Goal: Task Accomplishment & Management: Manage account settings

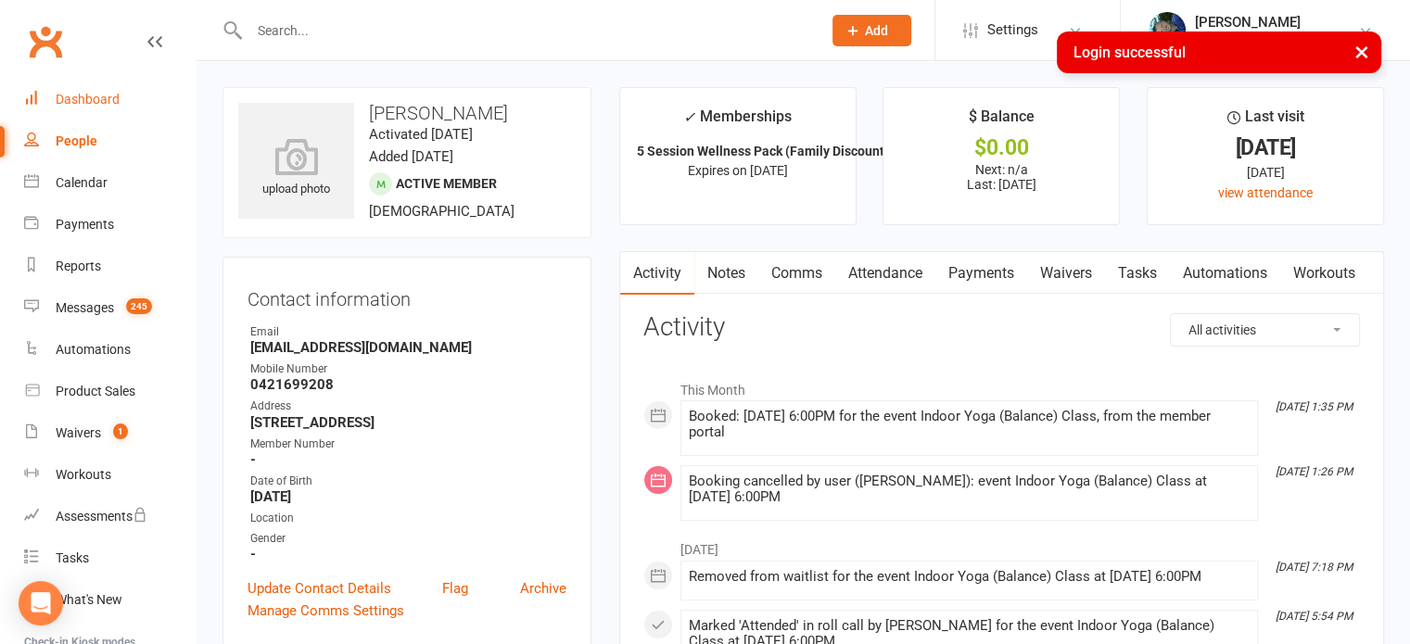
click at [75, 102] on div "Dashboard" at bounding box center [88, 99] width 64 height 15
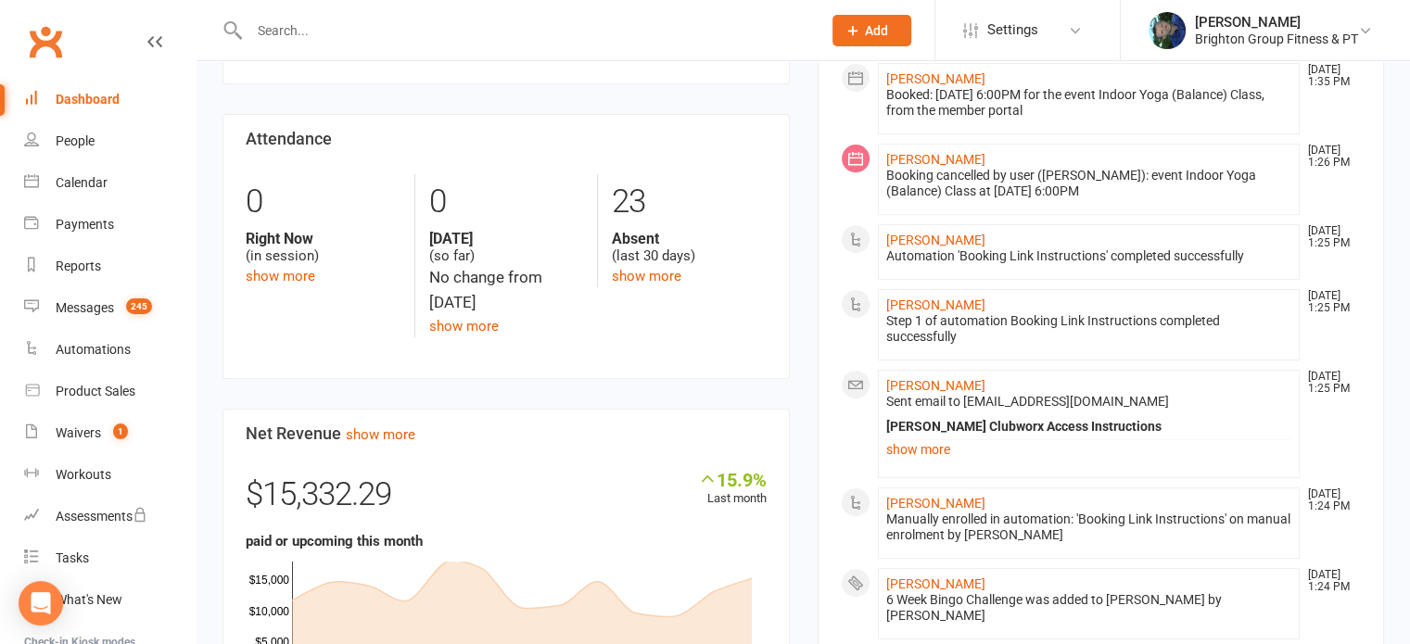
scroll to position [727, 0]
click at [920, 448] on link "show more" at bounding box center [1089, 452] width 406 height 26
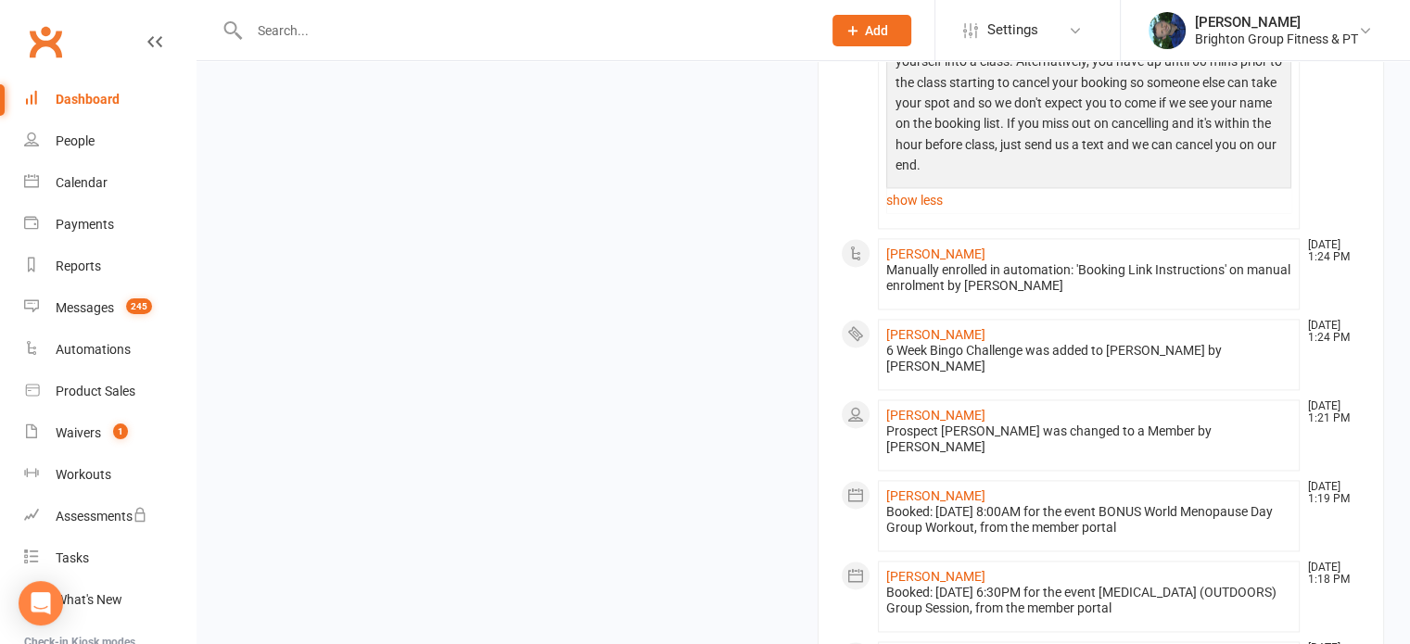
scroll to position [2529, 0]
click at [74, 180] on div "Calendar" at bounding box center [82, 182] width 52 height 15
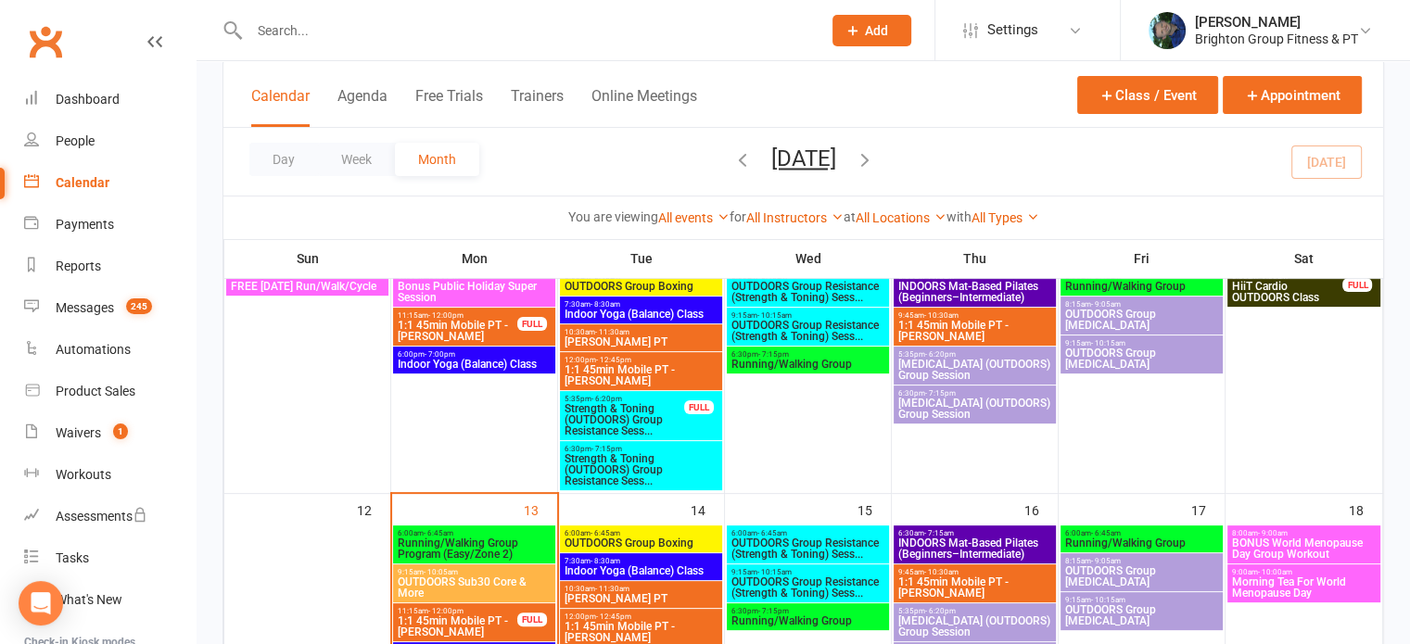
scroll to position [486, 0]
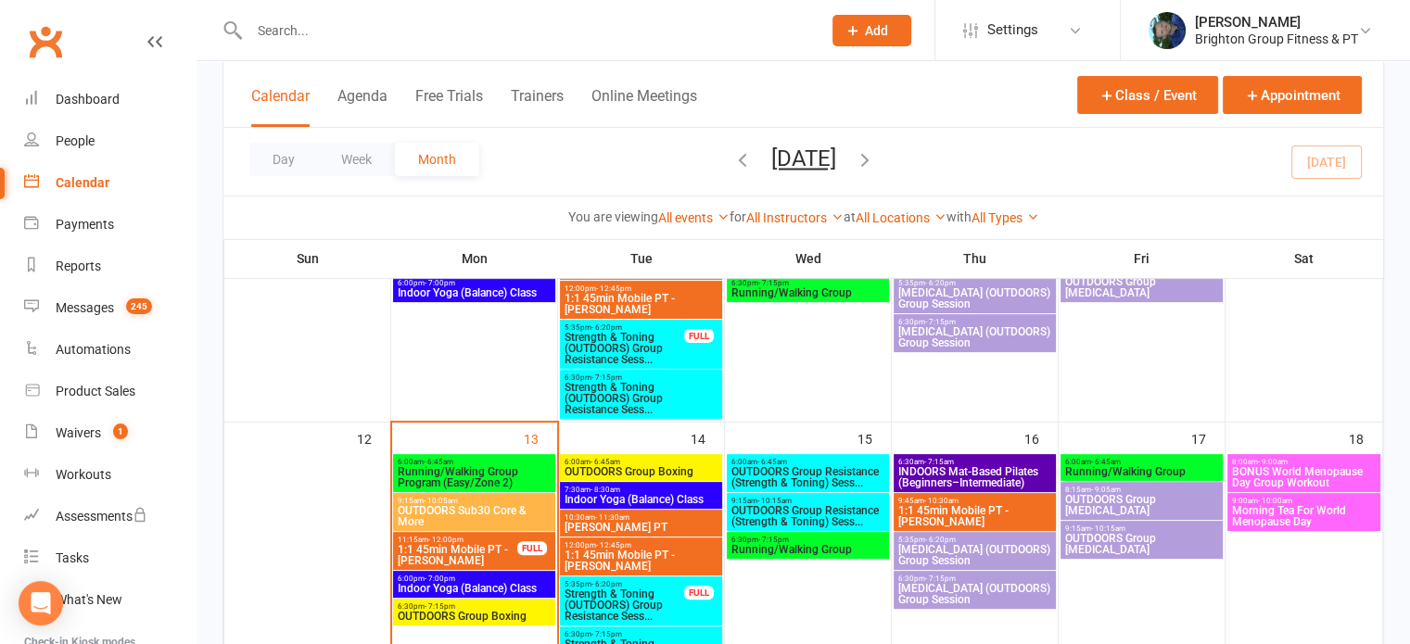
click at [1317, 480] on span "BONUS World Menopause Day Group Workout" at bounding box center [1304, 477] width 146 height 22
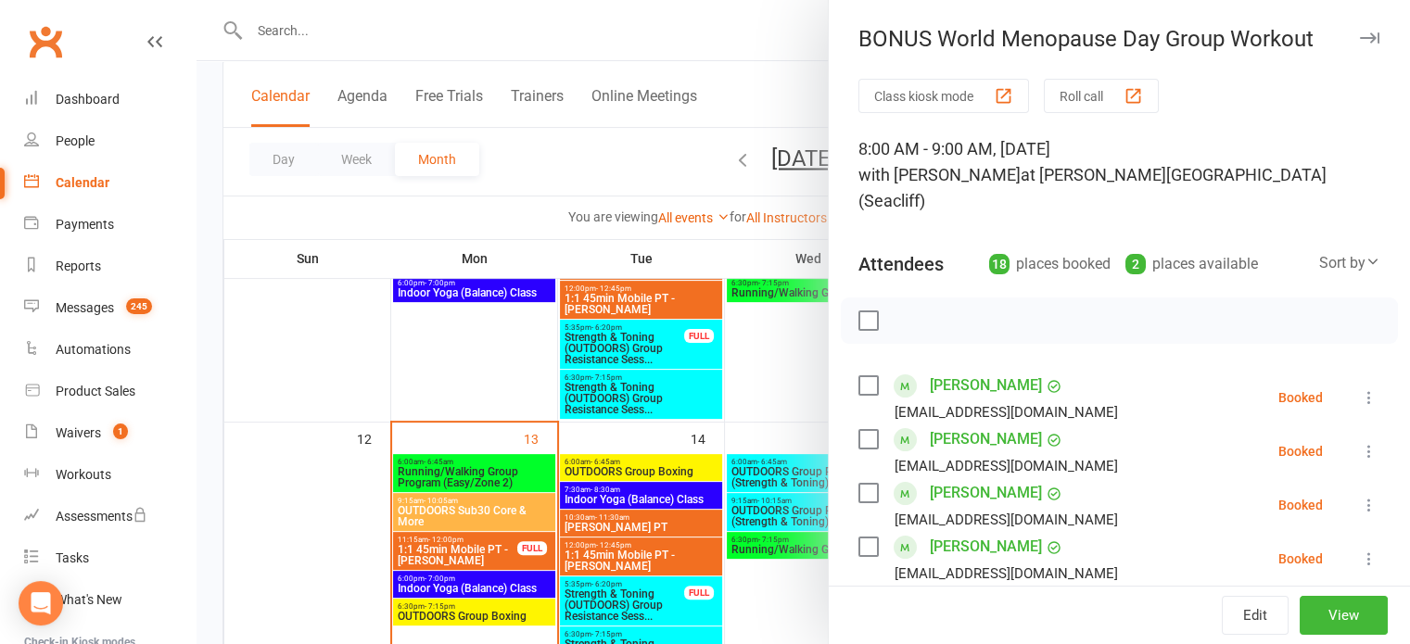
click at [740, 337] on div at bounding box center [804, 322] width 1214 height 644
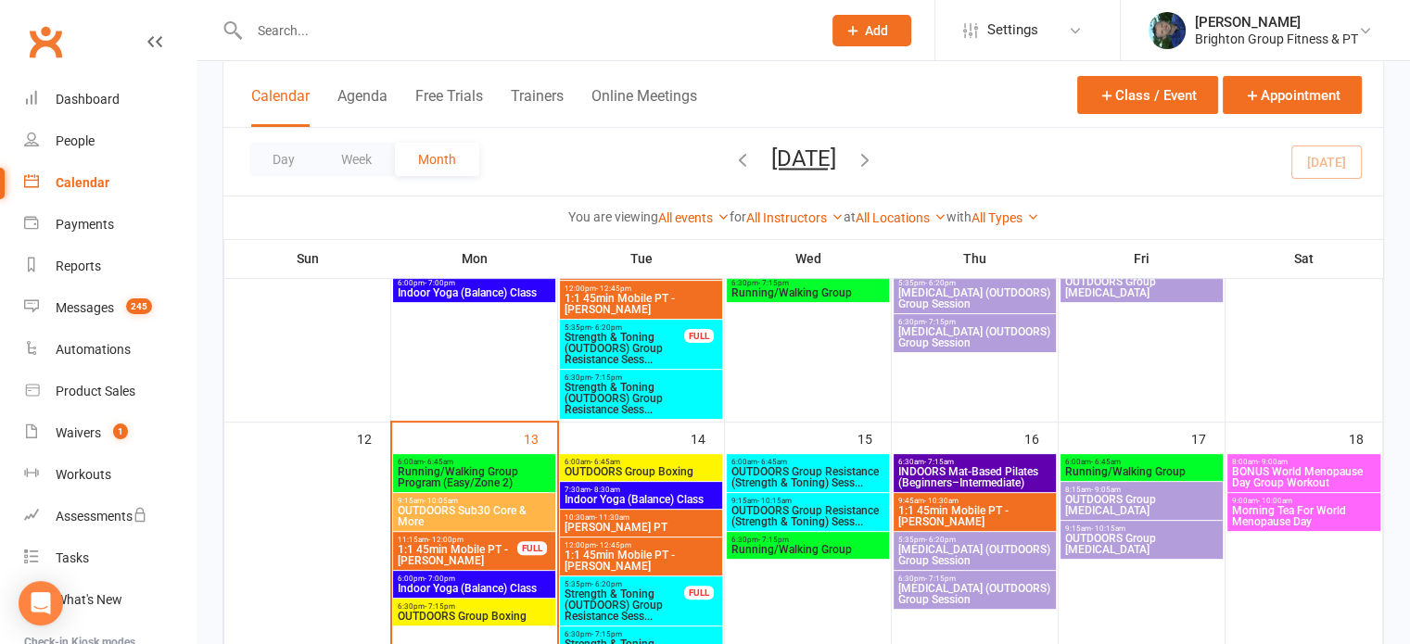
click at [1327, 515] on span "Morning Tea For World Menopause Day" at bounding box center [1304, 516] width 146 height 22
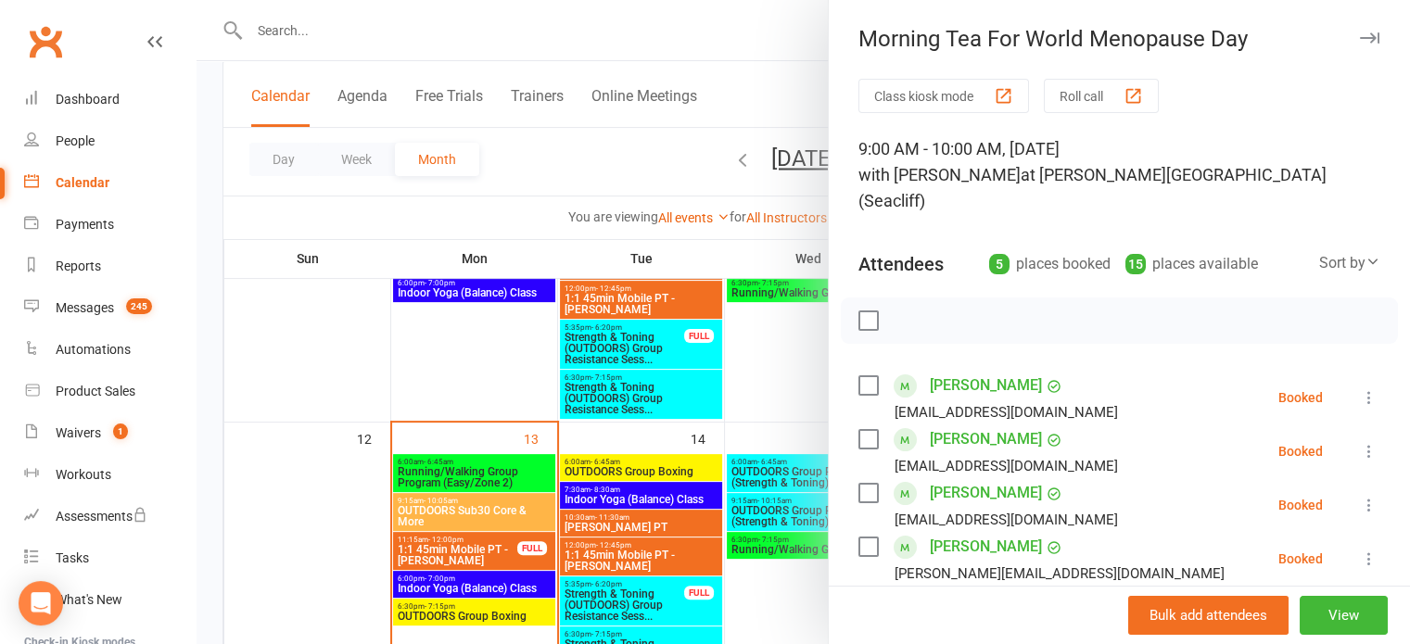
click at [749, 346] on div at bounding box center [804, 322] width 1214 height 644
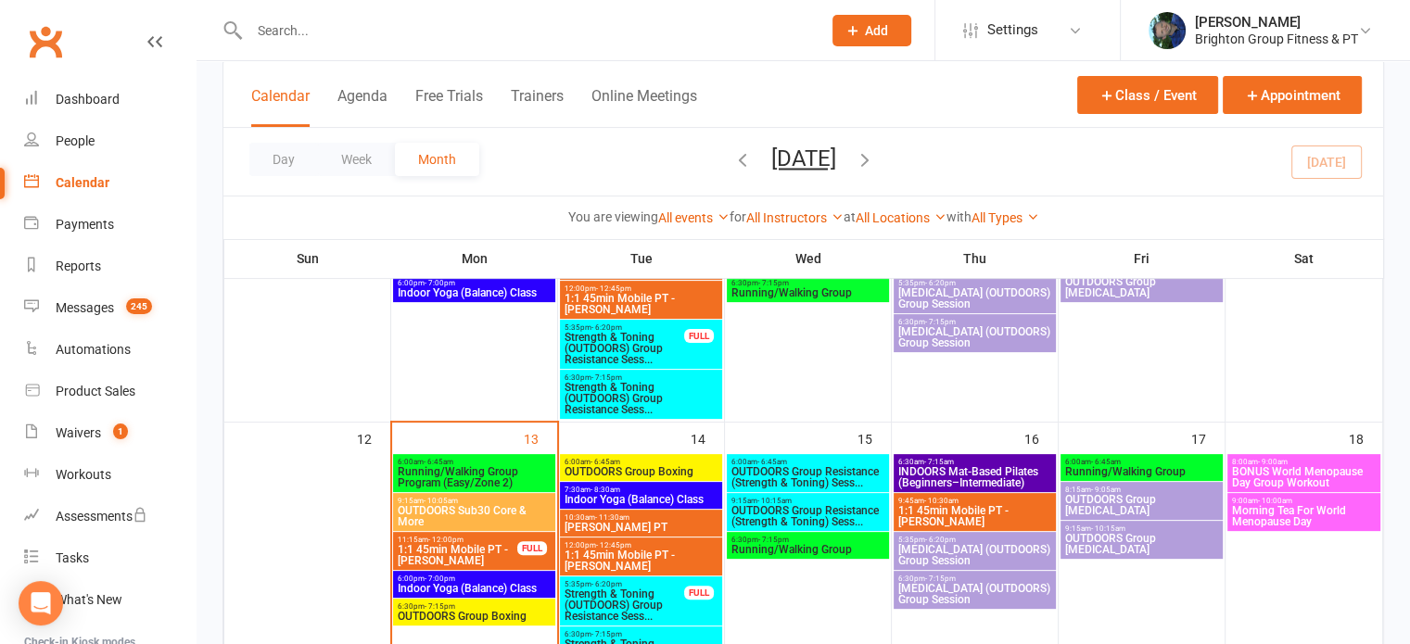
click at [422, 468] on span "Running/Walking Group Program (Easy/Zone 2)" at bounding box center [474, 477] width 155 height 22
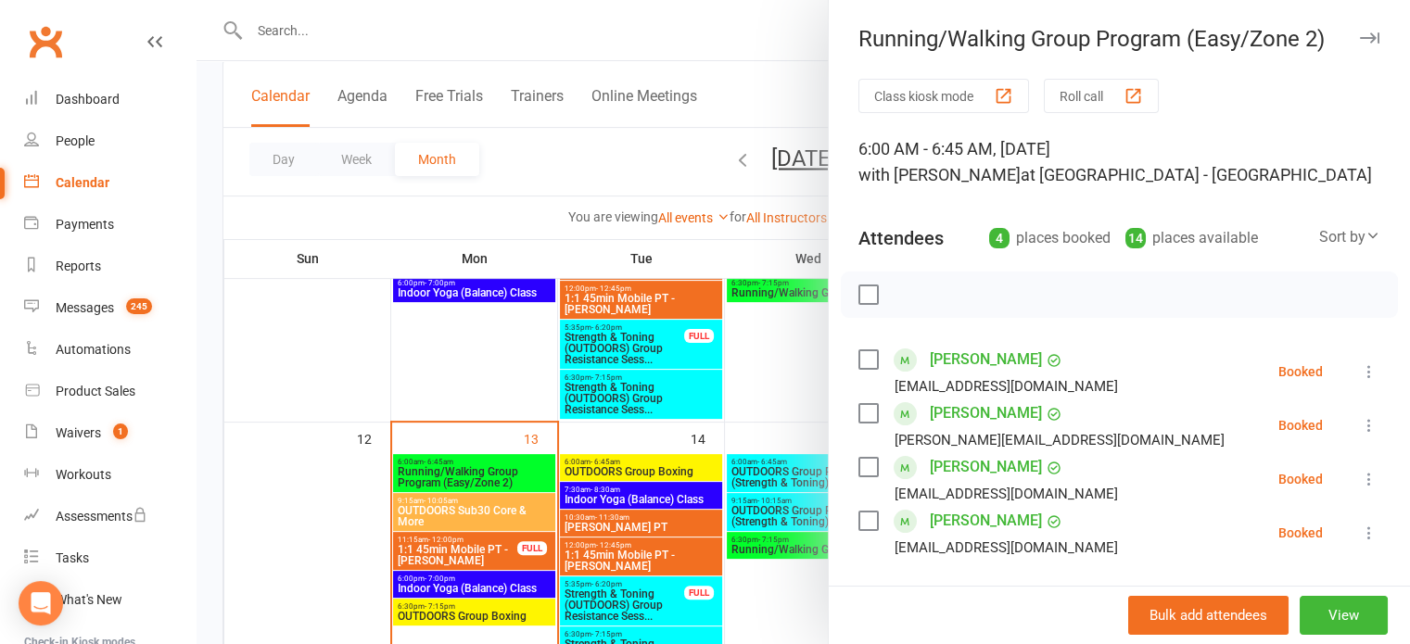
click at [863, 295] on label at bounding box center [868, 295] width 19 height 19
click at [908, 295] on icon "button" at bounding box center [909, 296] width 2 height 2
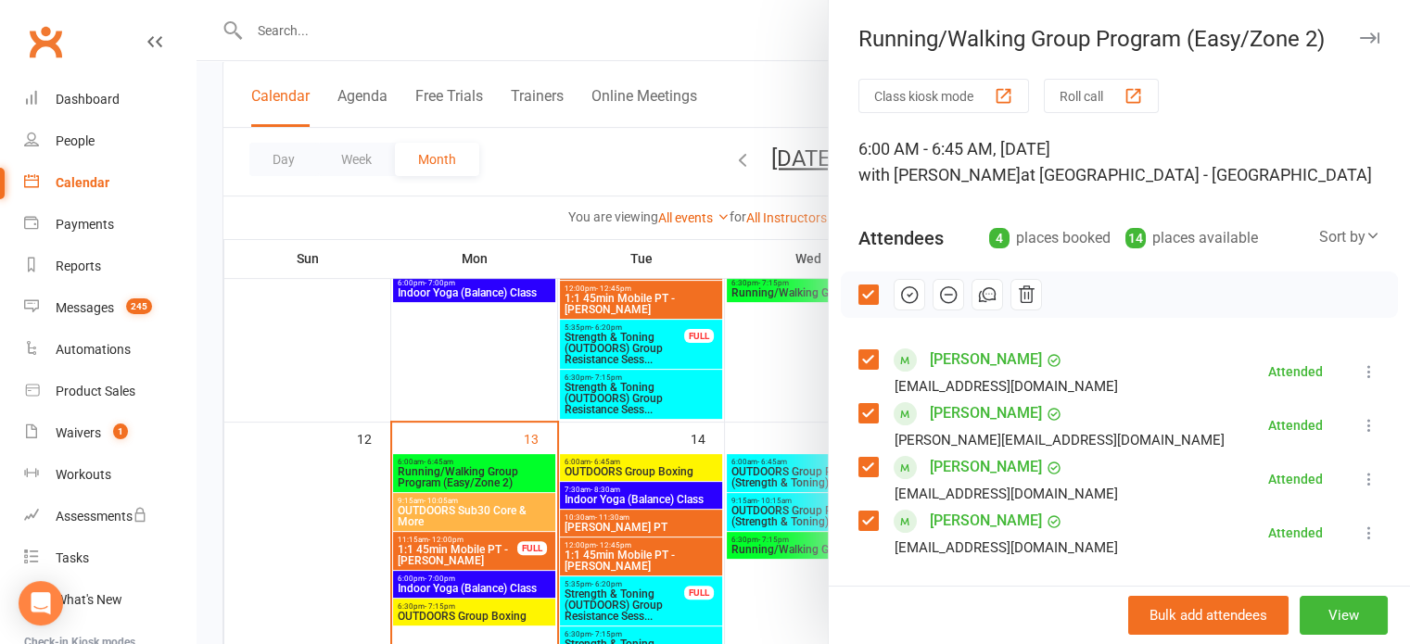
click at [445, 511] on div at bounding box center [804, 322] width 1214 height 644
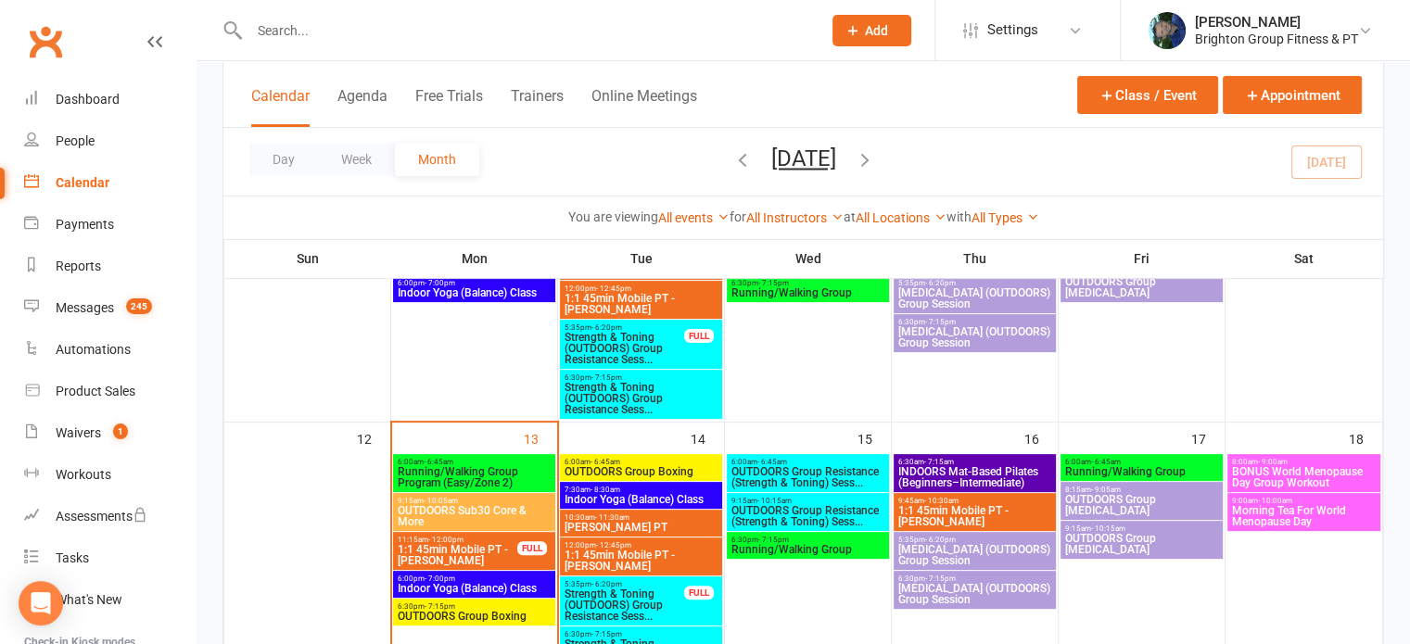
click at [445, 511] on span "OUTDOORS Sub30 Core & More" at bounding box center [474, 516] width 155 height 22
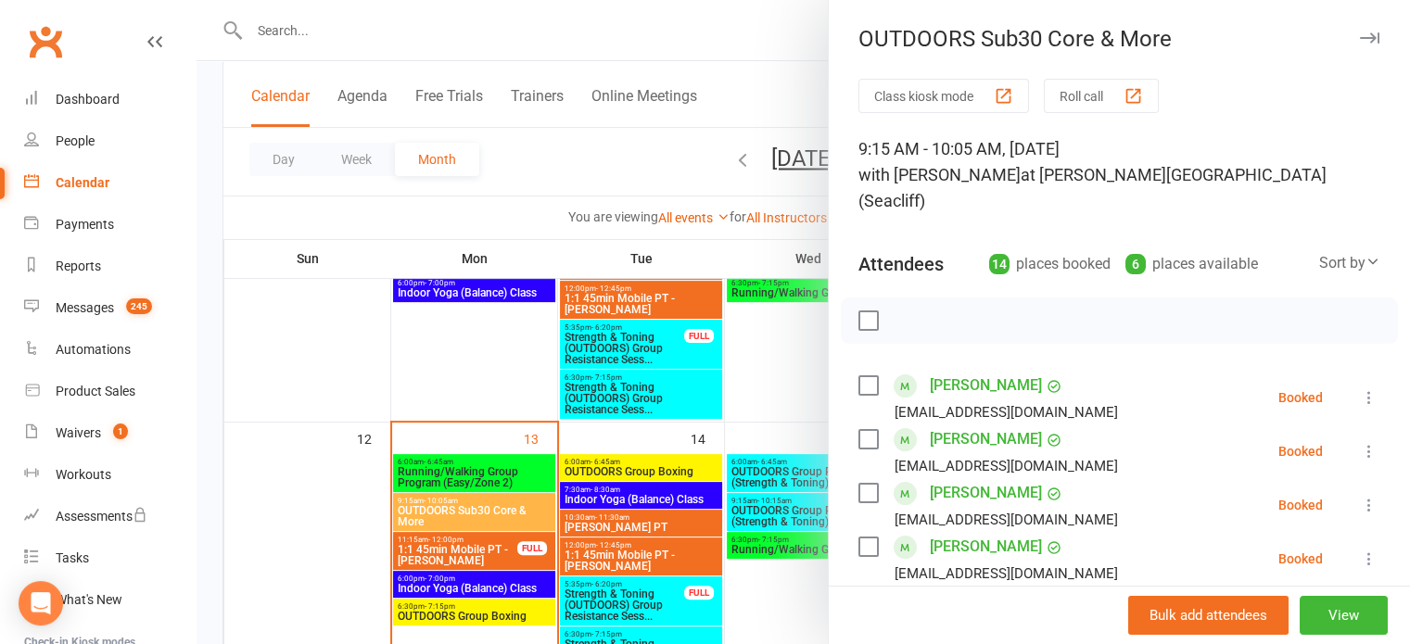
click at [859, 312] on label at bounding box center [868, 321] width 19 height 19
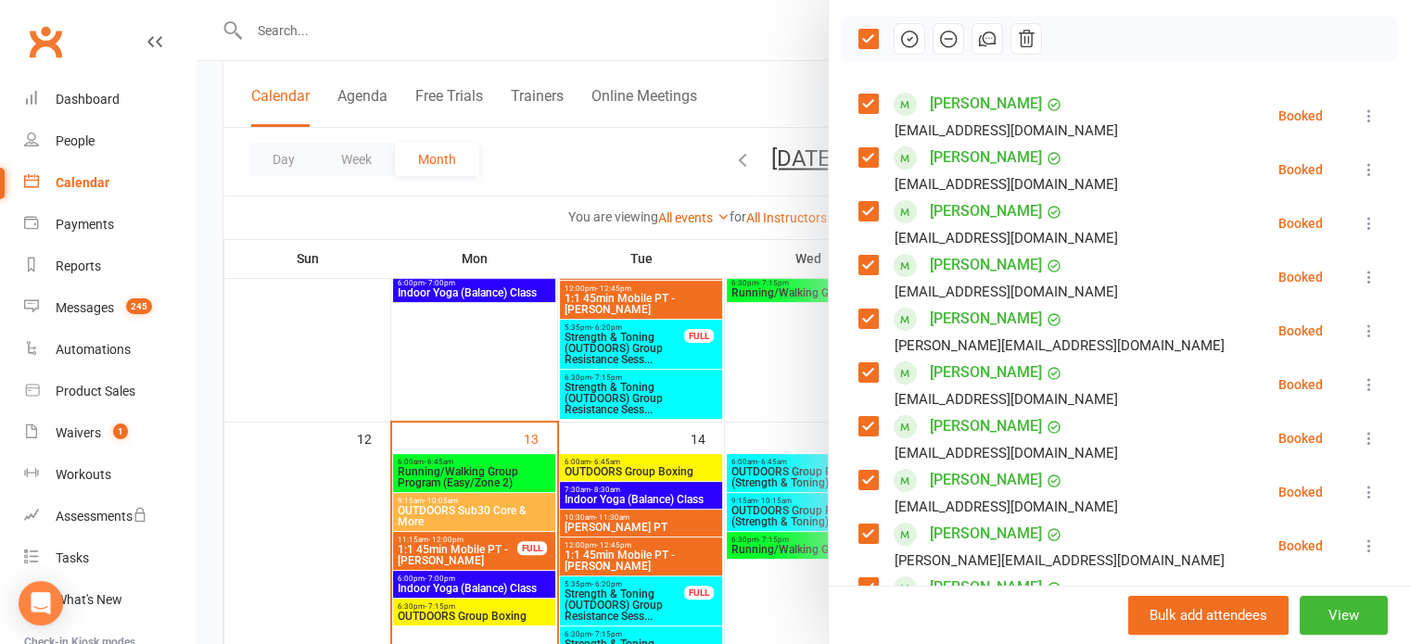
scroll to position [284, 0]
click at [859, 415] on label at bounding box center [868, 424] width 19 height 19
drag, startPoint x: 958, startPoint y: 402, endPoint x: 1150, endPoint y: 329, distance: 205.4
click at [1150, 356] on li "[PERSON_NAME] [EMAIL_ADDRESS][DOMAIN_NAME] Booked More info Remove Check in Mar…" at bounding box center [1120, 383] width 522 height 54
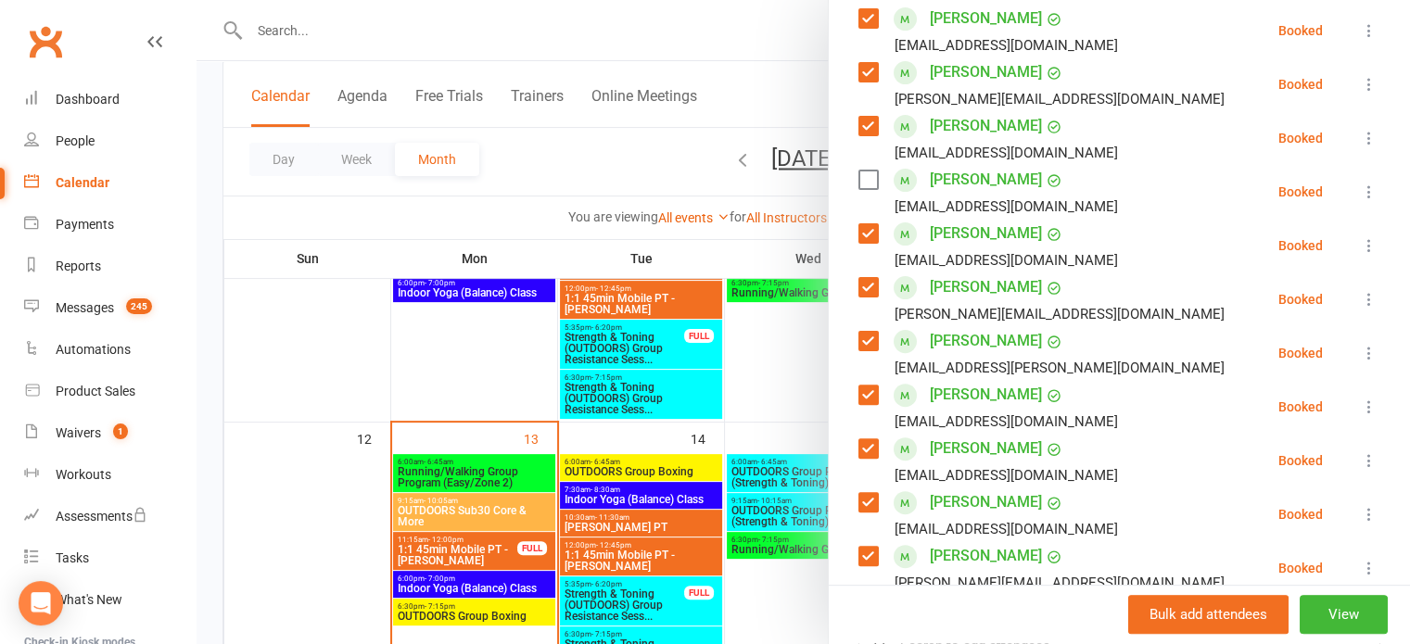
scroll to position [534, 0]
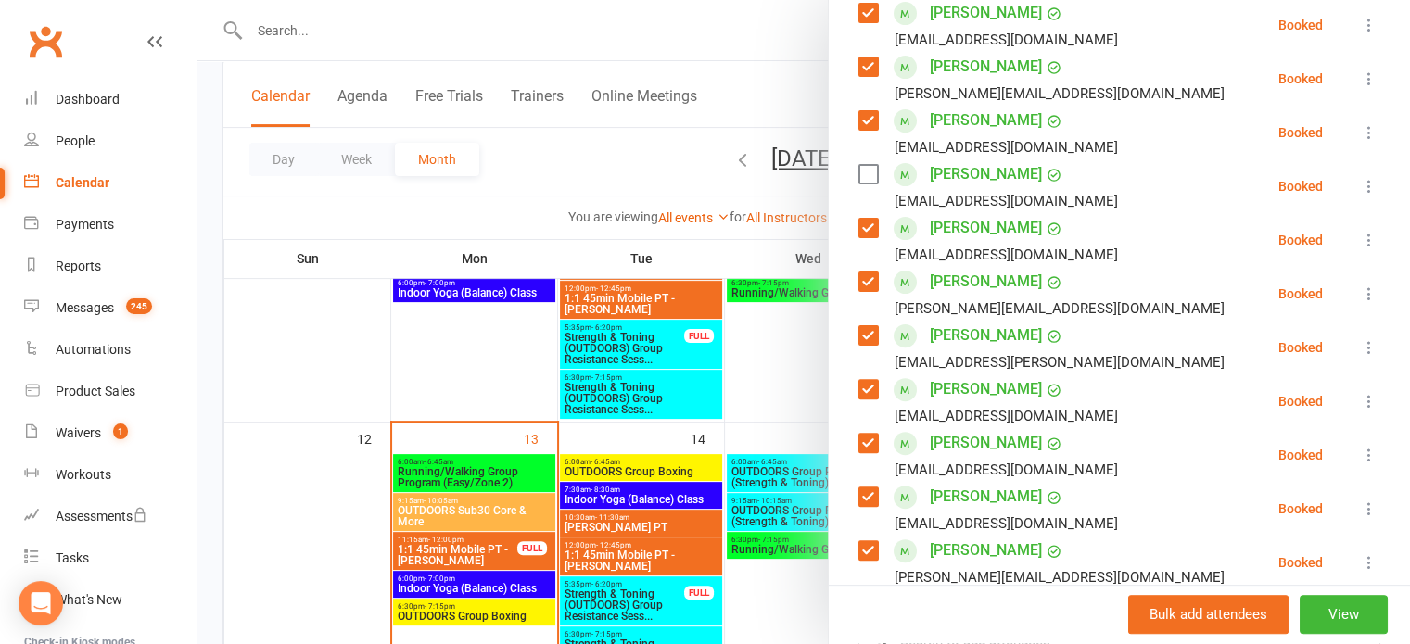
click at [859, 434] on label at bounding box center [868, 443] width 19 height 19
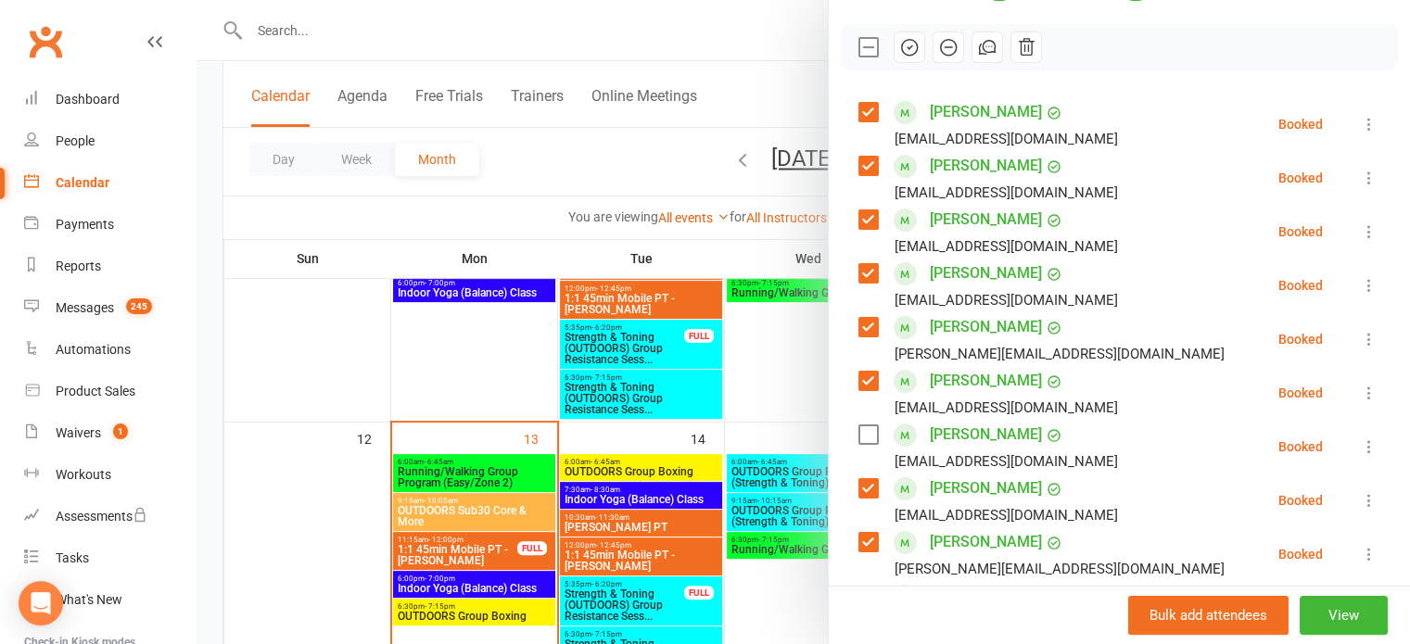
scroll to position [185, 0]
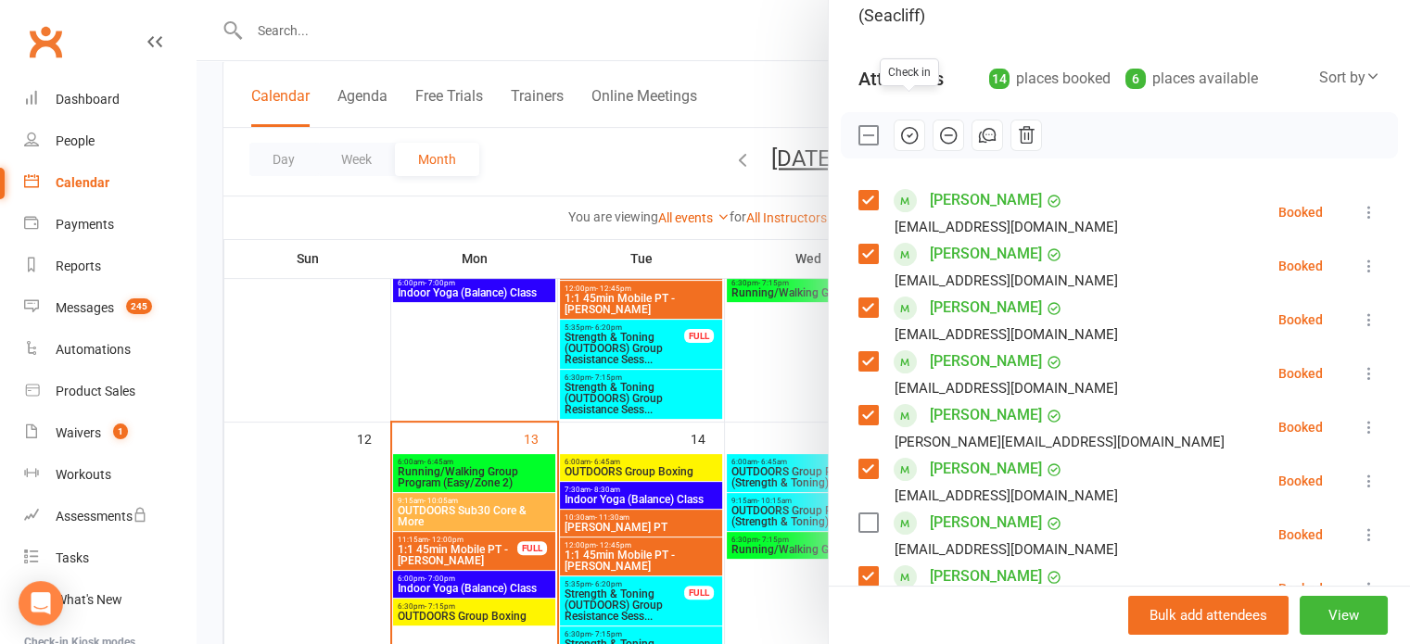
click at [899, 125] on icon "button" at bounding box center [909, 135] width 20 height 20
click at [953, 508] on link "[PERSON_NAME]" at bounding box center [986, 523] width 112 height 30
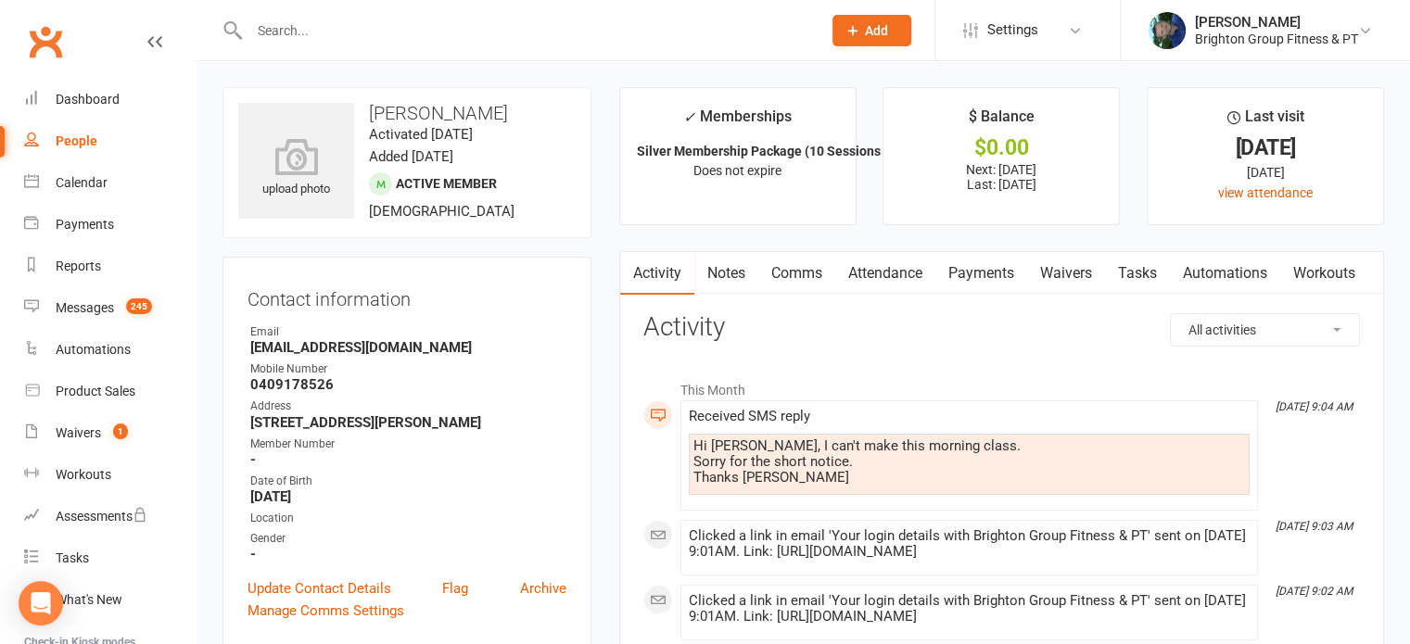
click at [808, 274] on link "Comms" at bounding box center [796, 273] width 77 height 43
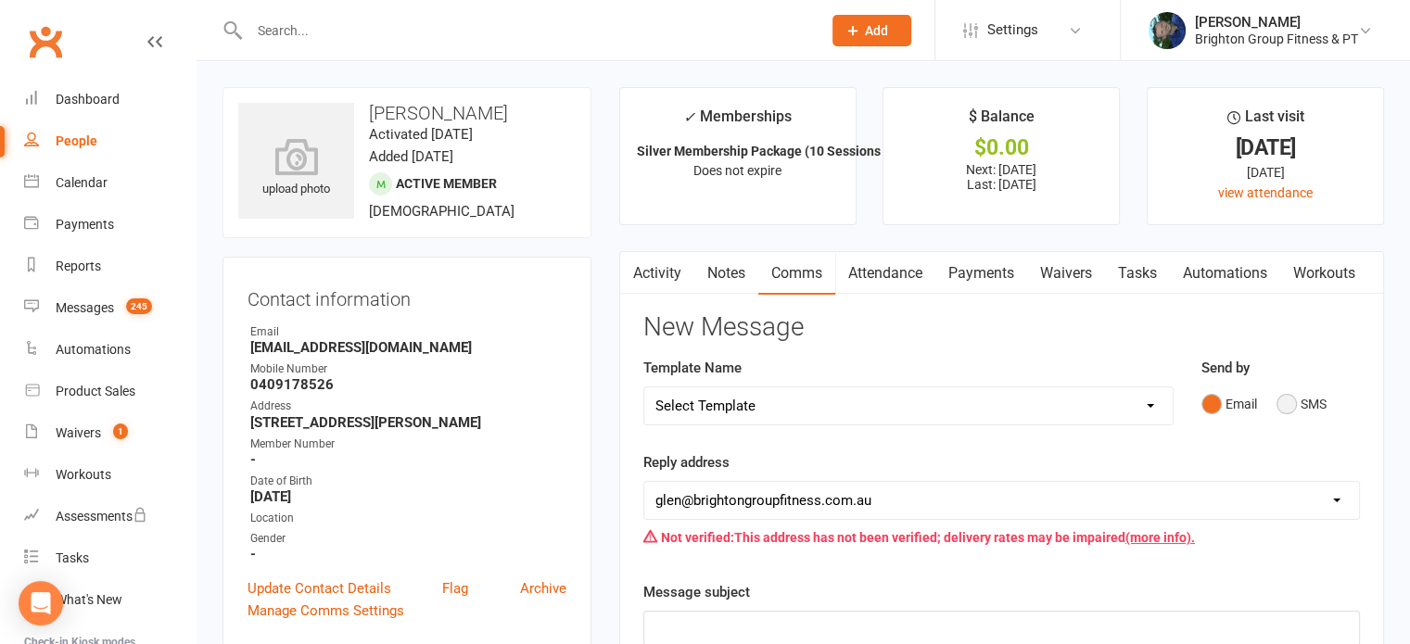
click at [1279, 409] on button "SMS" at bounding box center [1302, 404] width 50 height 35
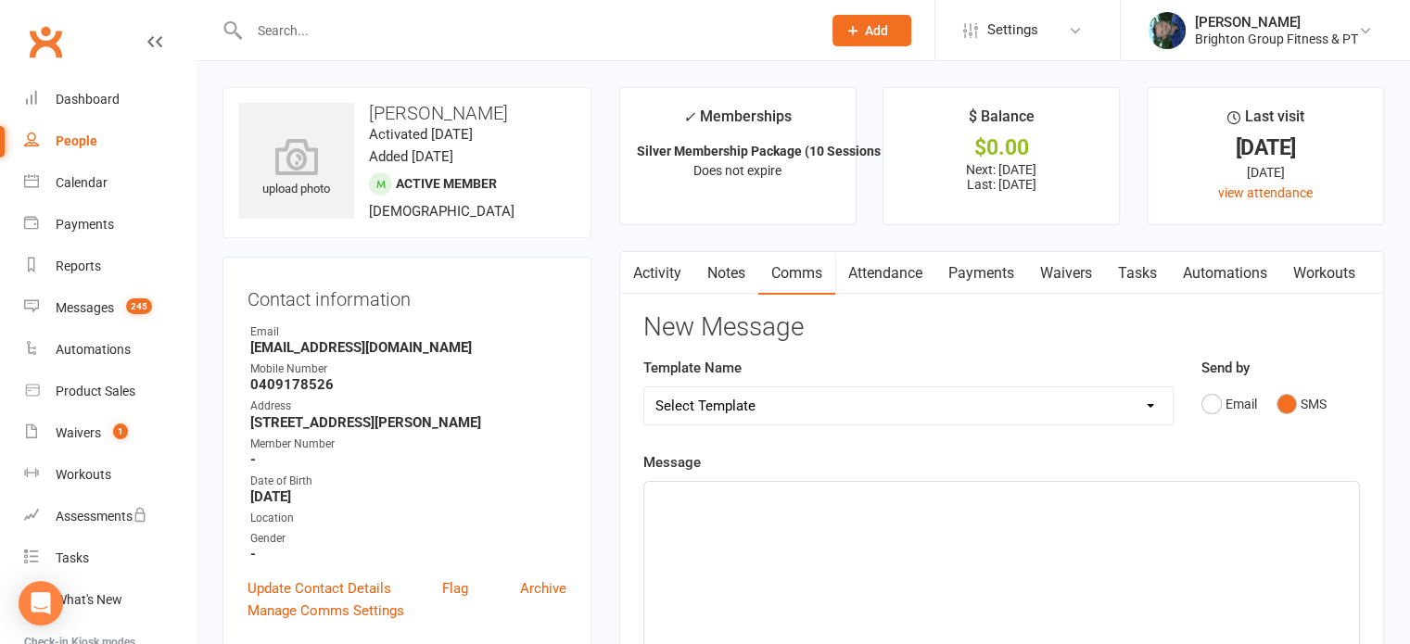
click at [792, 517] on div "﻿" at bounding box center [1001, 621] width 715 height 278
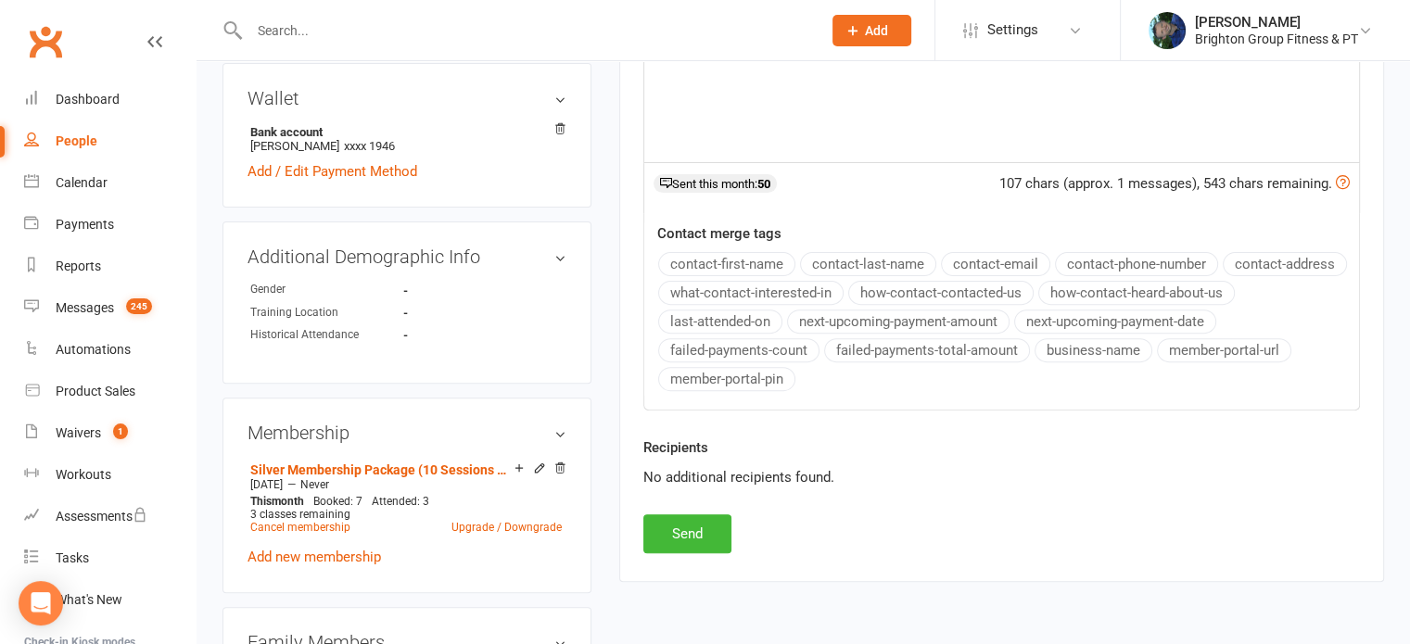
scroll to position [605, 0]
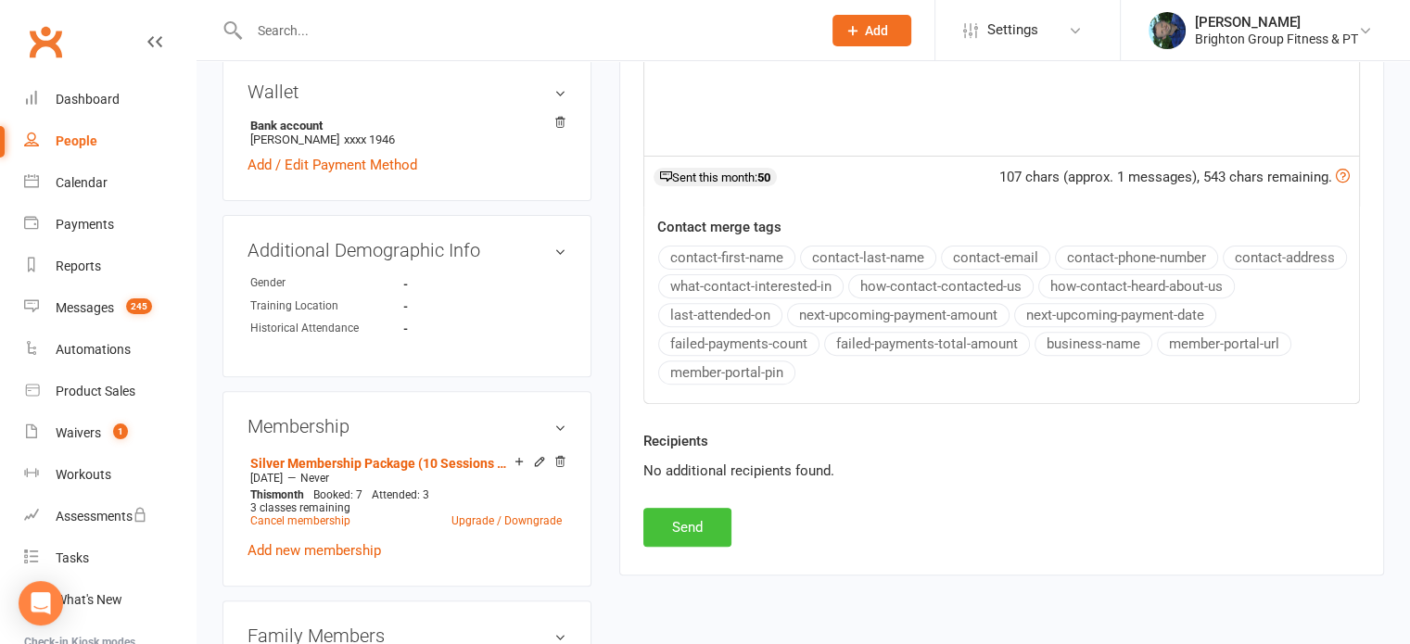
click at [677, 518] on button "Send" at bounding box center [687, 527] width 88 height 39
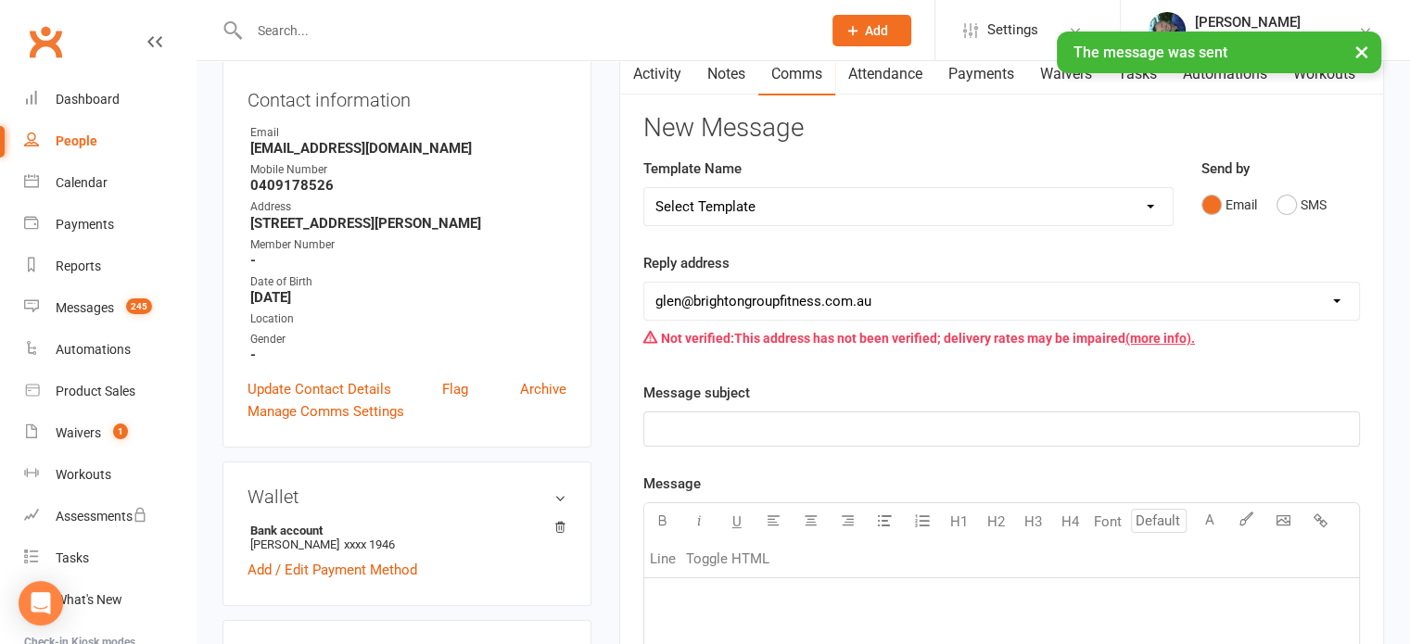
scroll to position [0, 0]
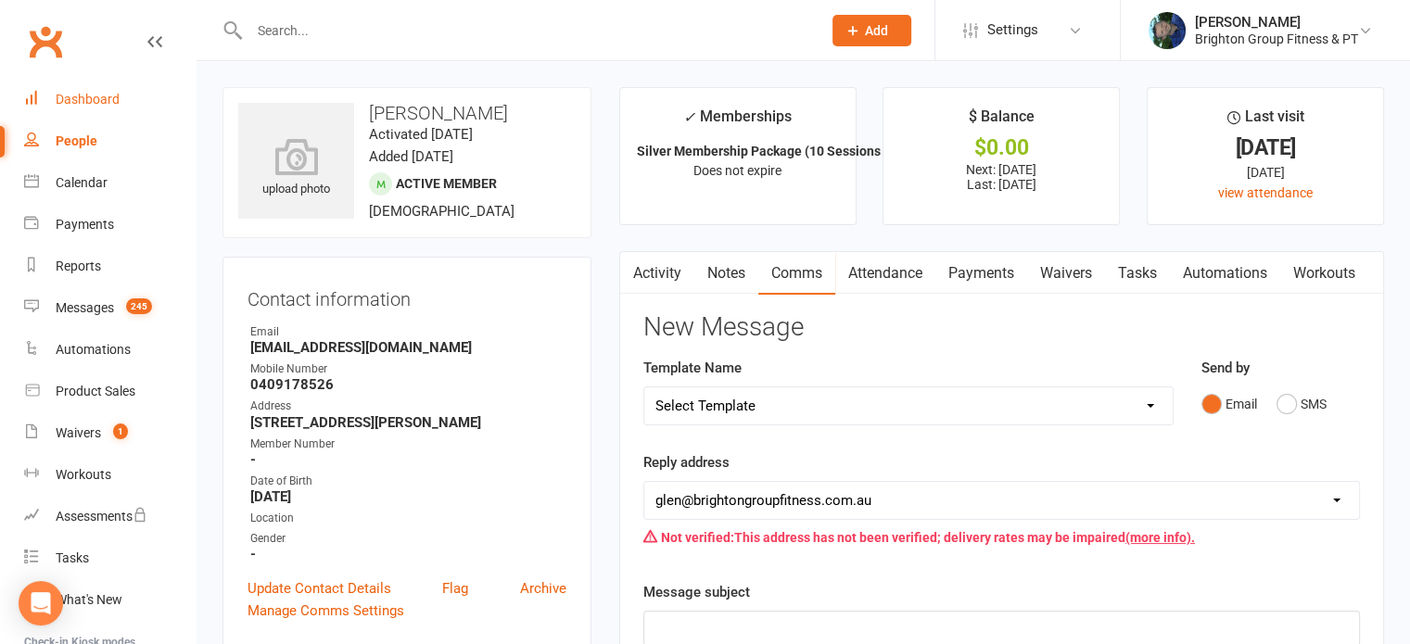
click at [83, 95] on div "Dashboard" at bounding box center [88, 99] width 64 height 15
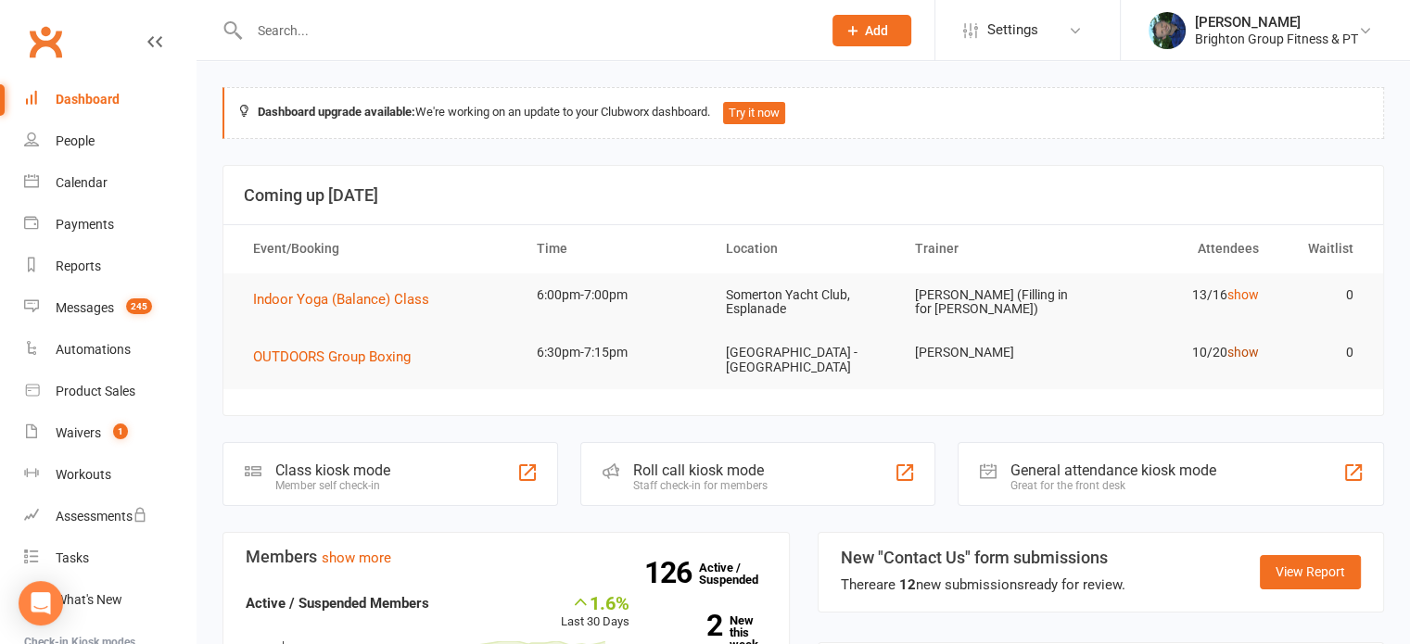
click at [1240, 355] on link "show" at bounding box center [1244, 352] width 32 height 15
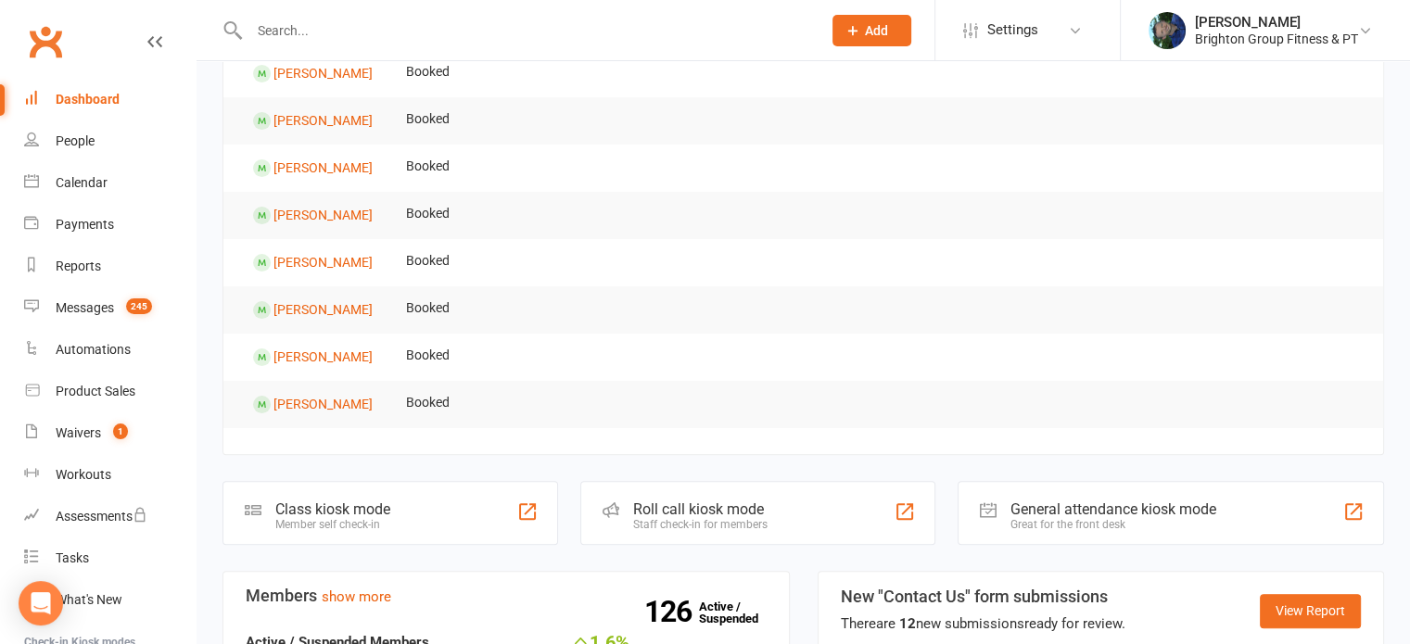
scroll to position [434, 0]
click at [335, 403] on link "[PERSON_NAME]" at bounding box center [323, 404] width 99 height 15
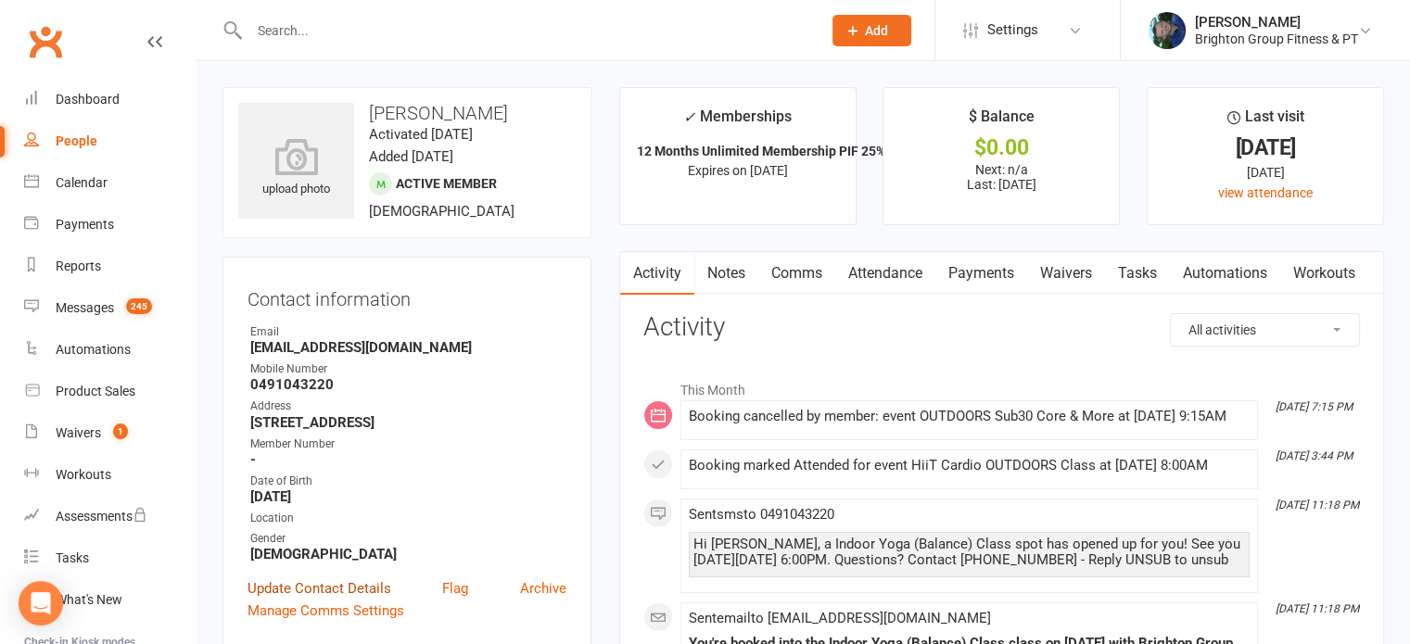
click at [297, 593] on link "Update Contact Details" at bounding box center [320, 589] width 144 height 22
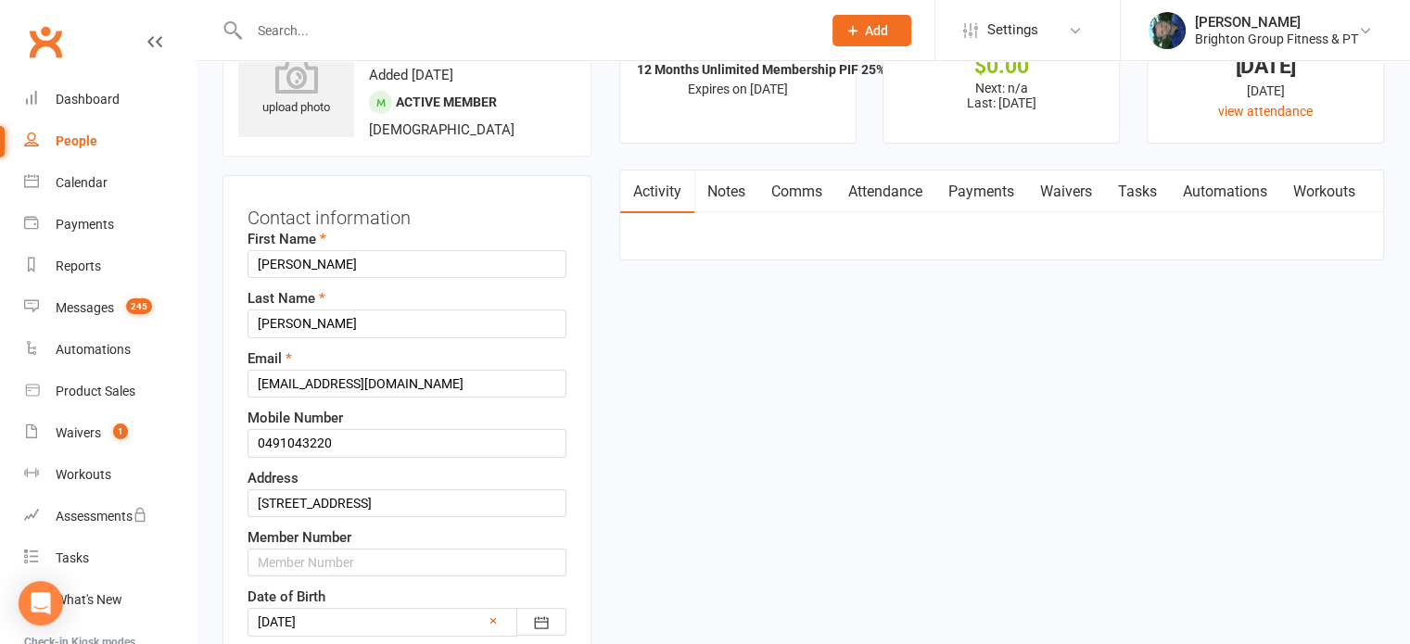
scroll to position [87, 0]
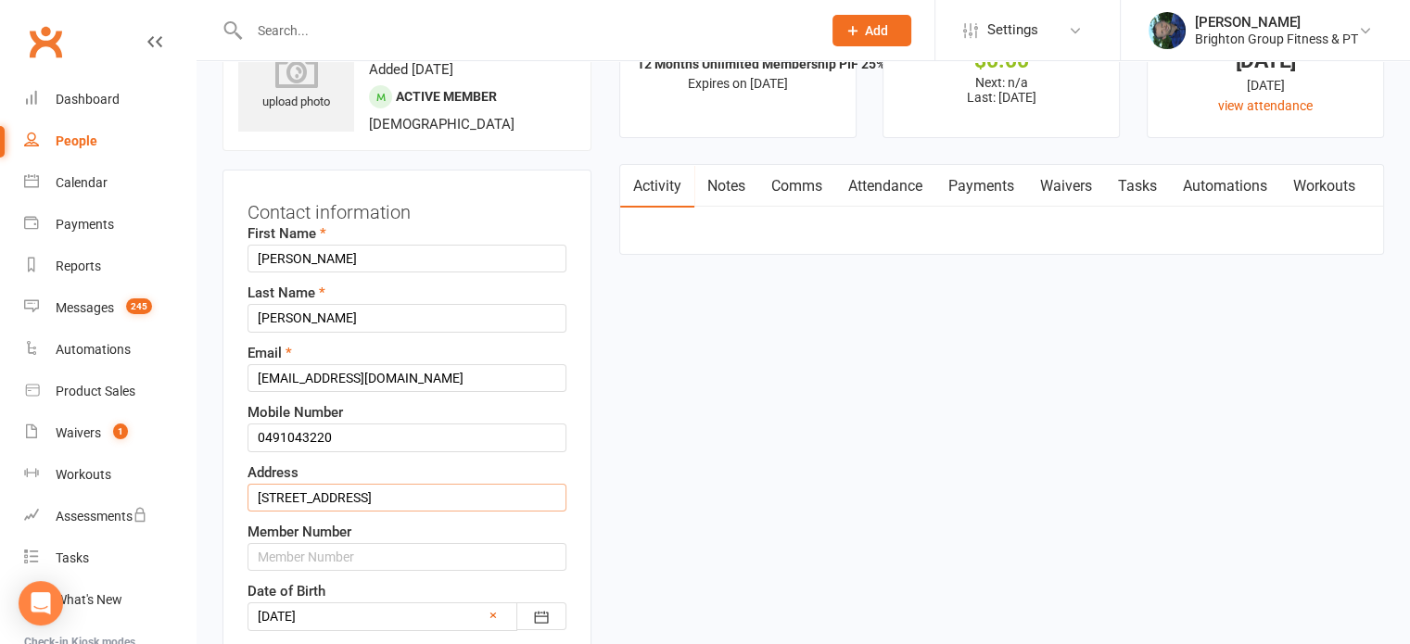
drag, startPoint x: 497, startPoint y: 490, endPoint x: 220, endPoint y: 516, distance: 278.5
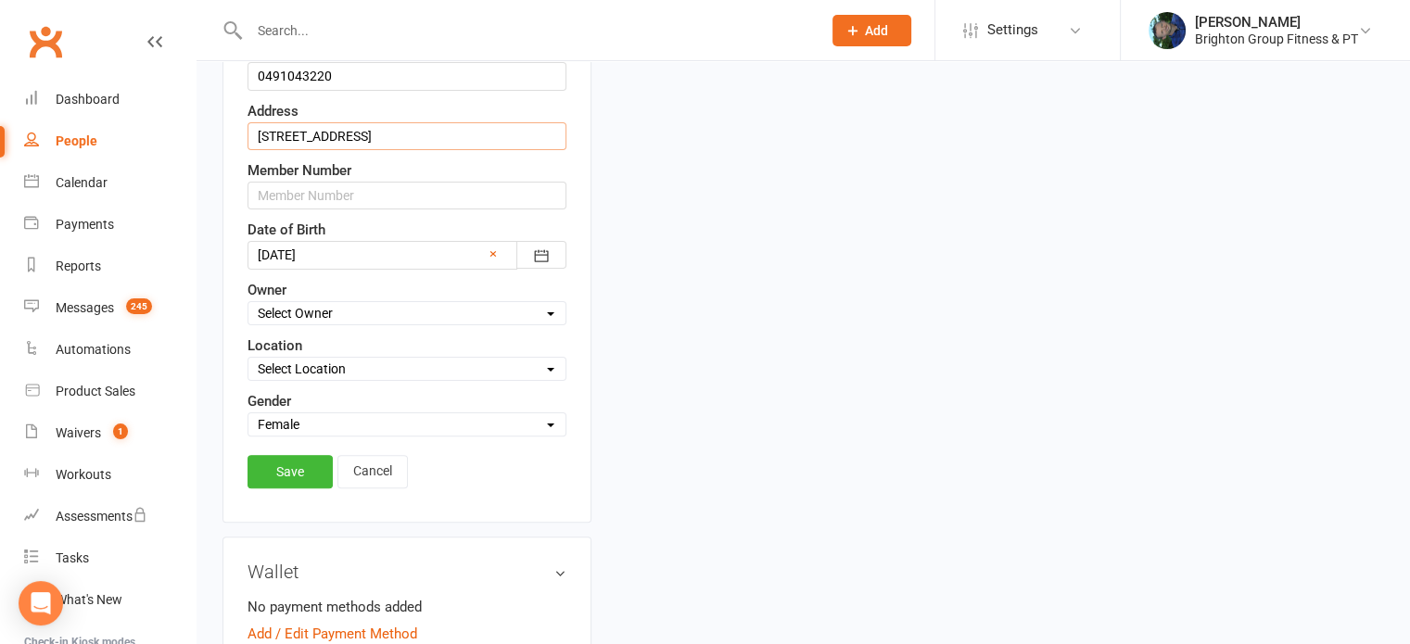
scroll to position [451, 0]
type input "[STREET_ADDRESS]"
click at [266, 470] on link "Save" at bounding box center [290, 469] width 85 height 33
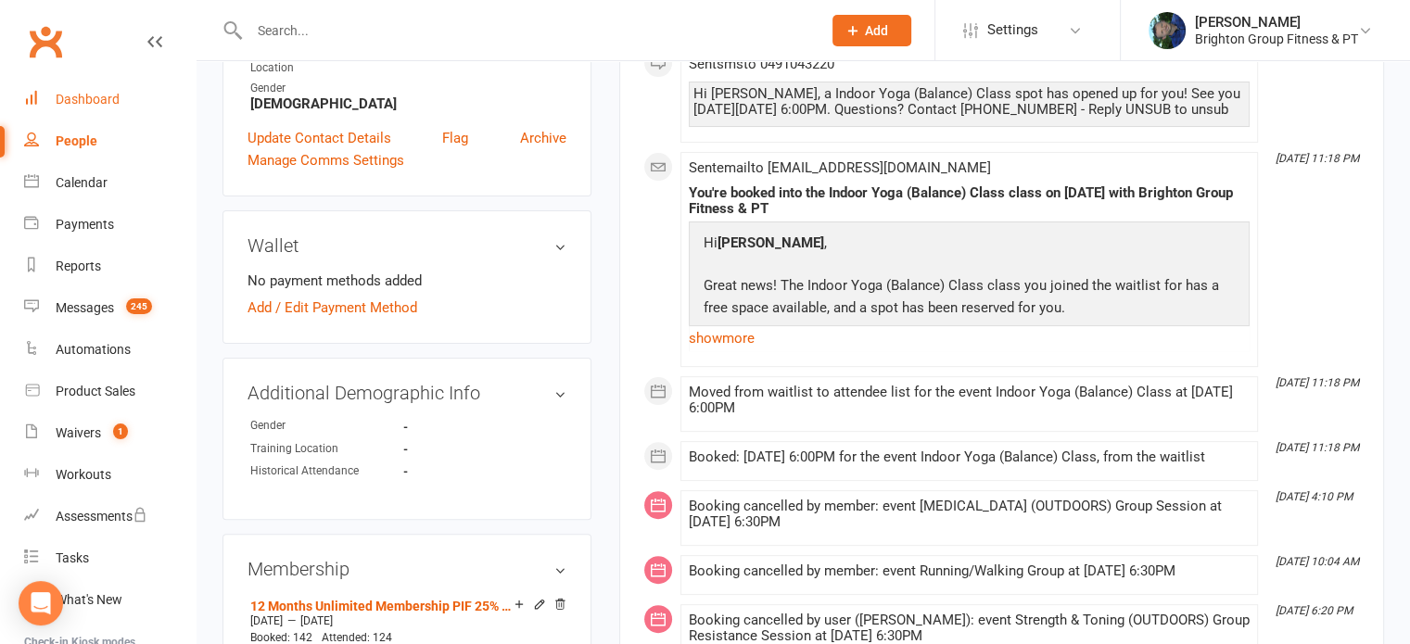
click at [105, 101] on div "Dashboard" at bounding box center [88, 99] width 64 height 15
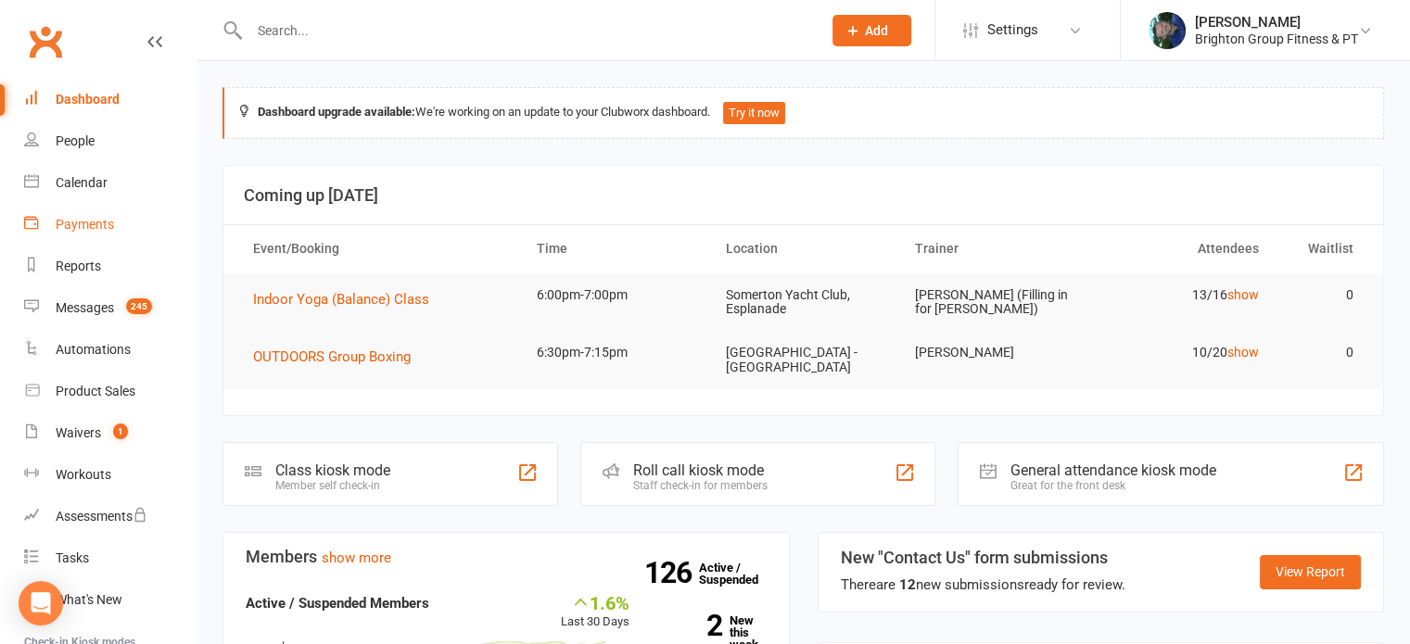
click at [88, 223] on div "Payments" at bounding box center [85, 224] width 58 height 15
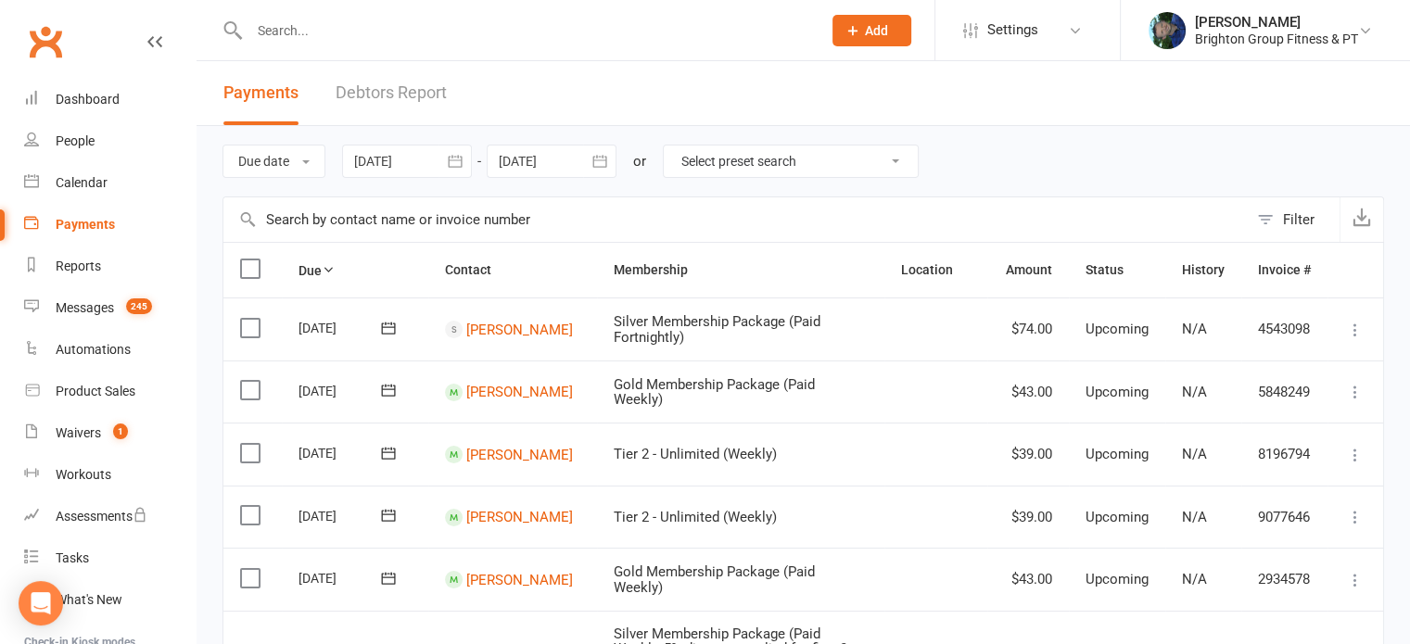
click at [456, 165] on icon "button" at bounding box center [455, 161] width 19 height 19
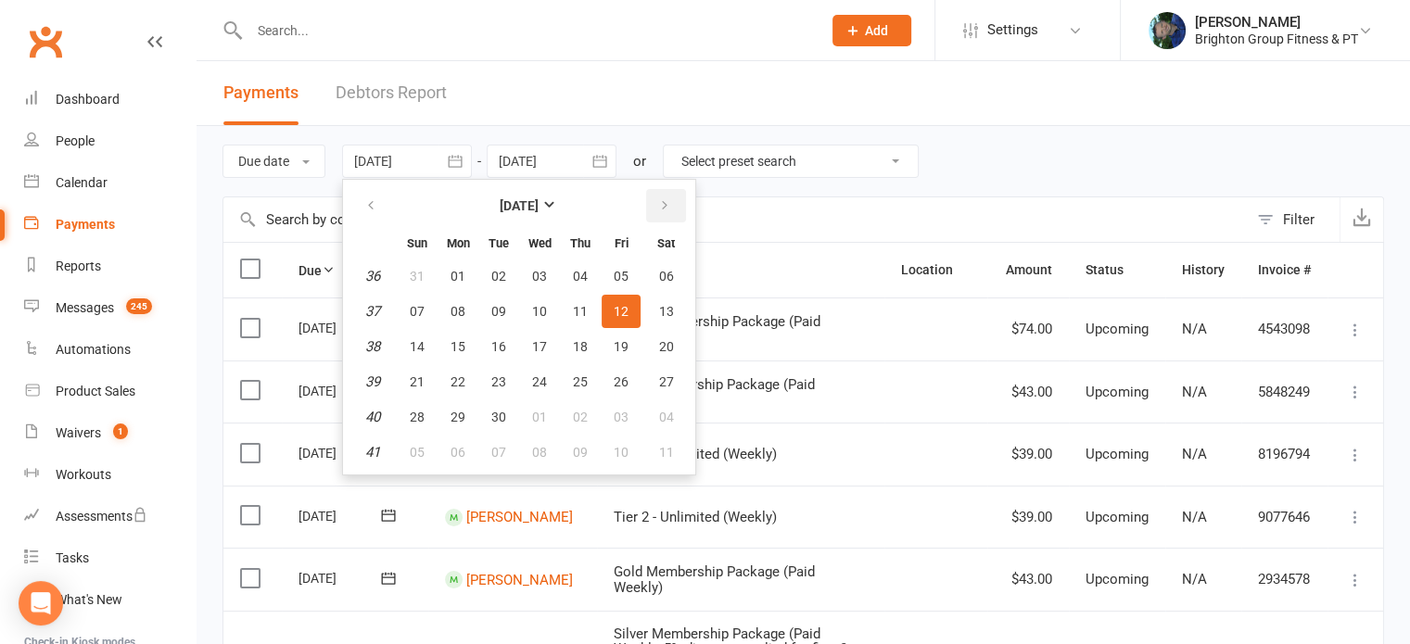
click at [661, 214] on button "button" at bounding box center [666, 205] width 40 height 33
click at [464, 346] on span "13" at bounding box center [458, 346] width 15 height 15
type input "[DATE]"
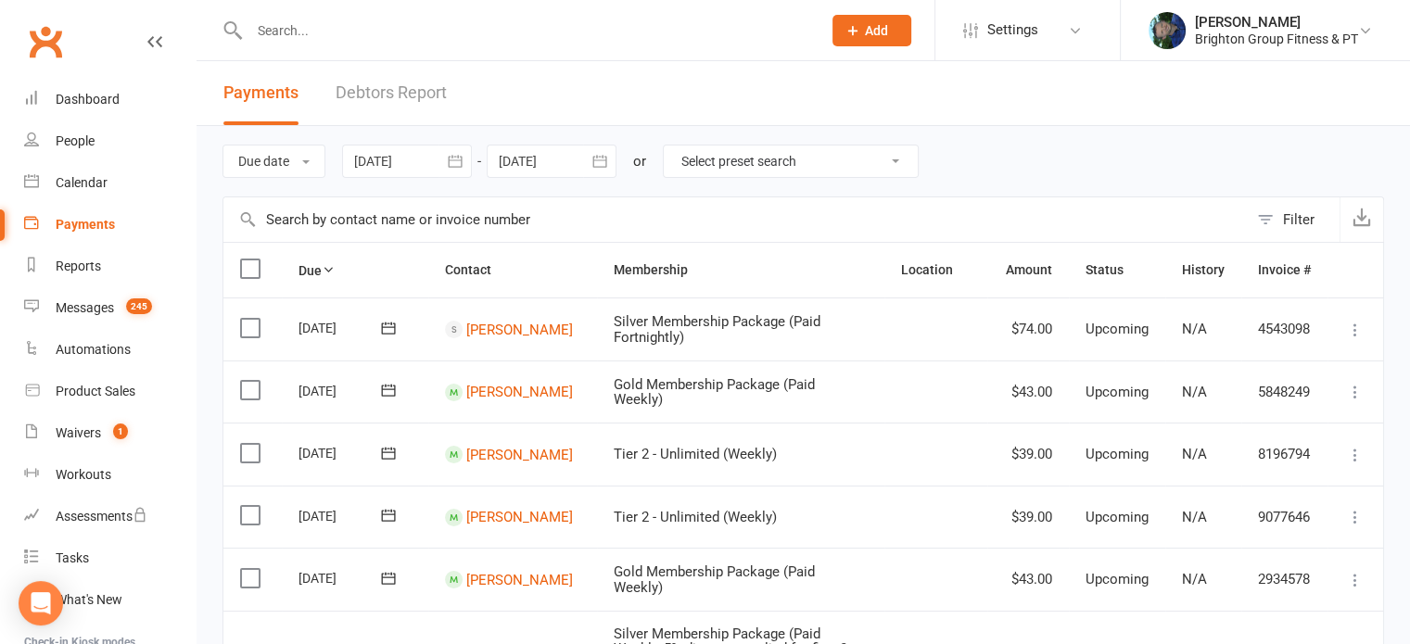
click at [601, 159] on icon "button" at bounding box center [600, 161] width 19 height 19
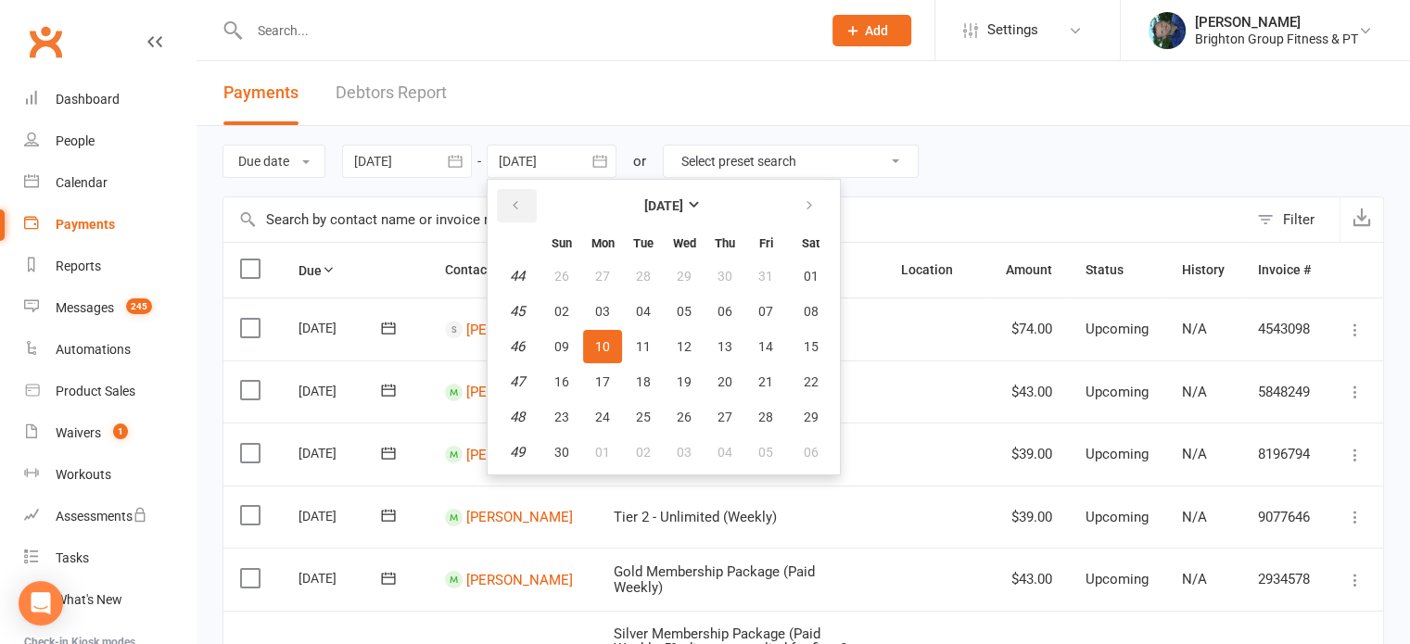
click at [524, 206] on button "button" at bounding box center [517, 205] width 40 height 33
click at [599, 344] on span "13" at bounding box center [602, 346] width 15 height 15
type input "[DATE]"
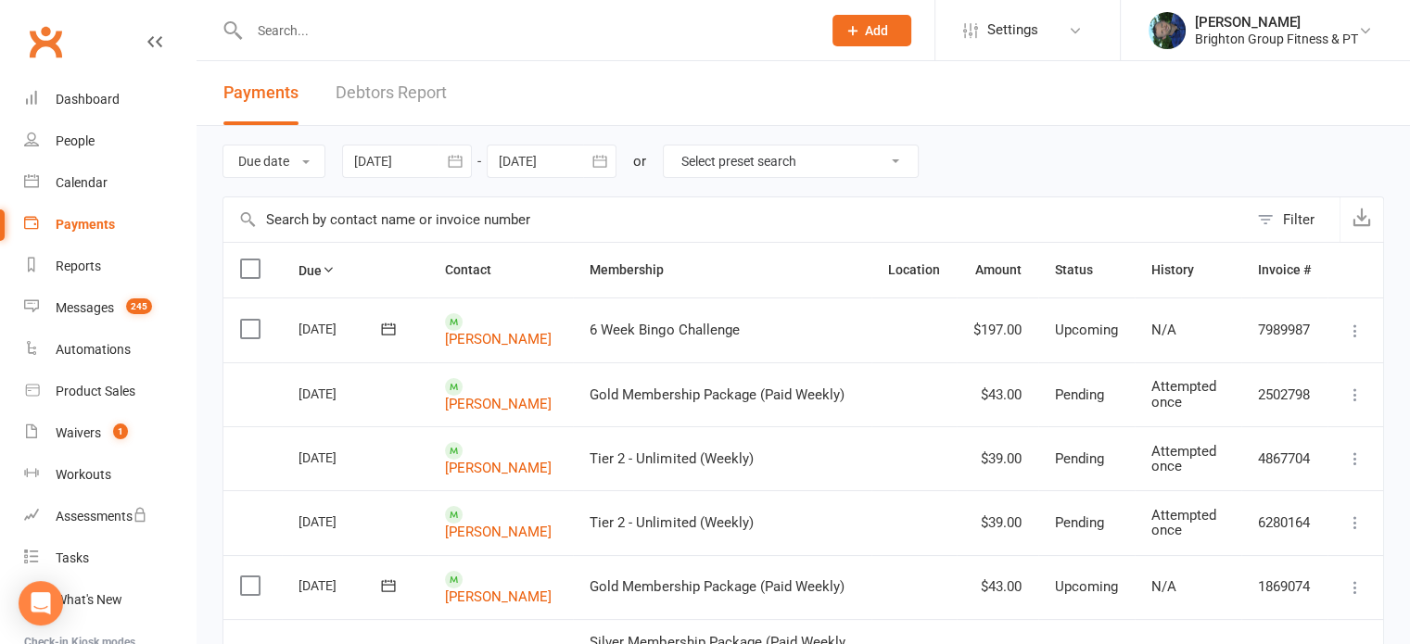
click at [421, 168] on div at bounding box center [407, 161] width 130 height 33
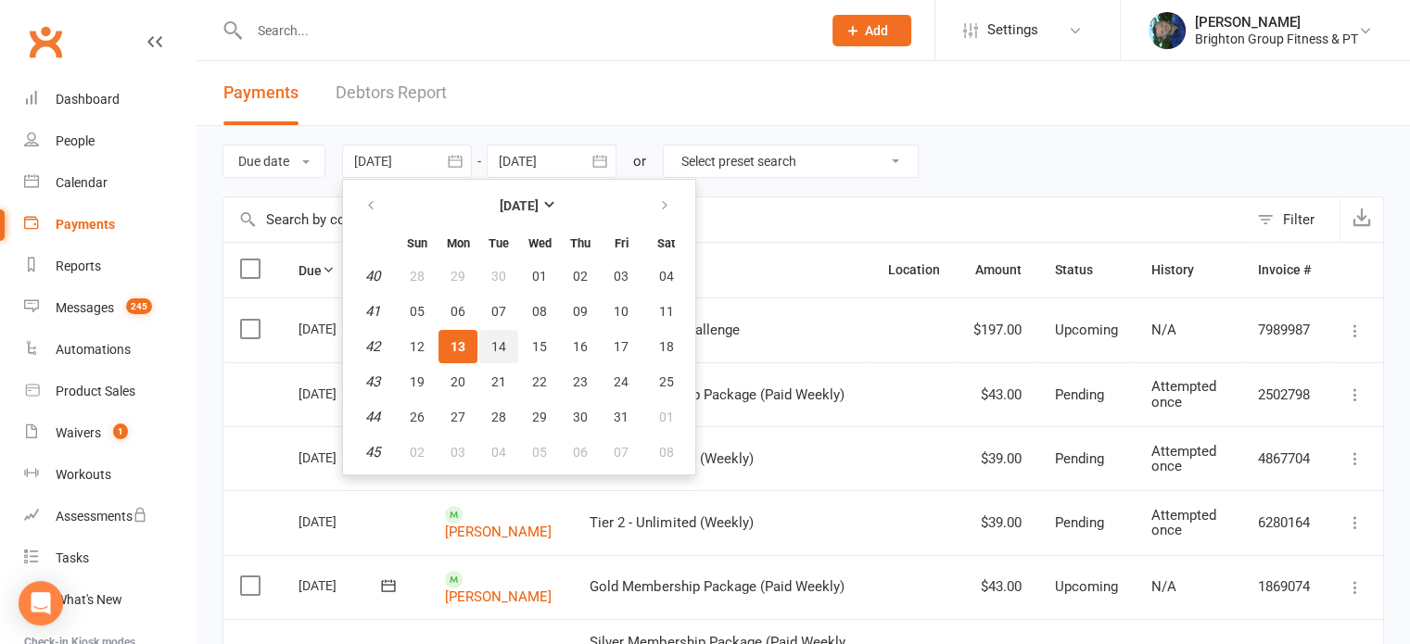
click at [497, 335] on button "14" at bounding box center [498, 346] width 39 height 33
type input "[DATE]"
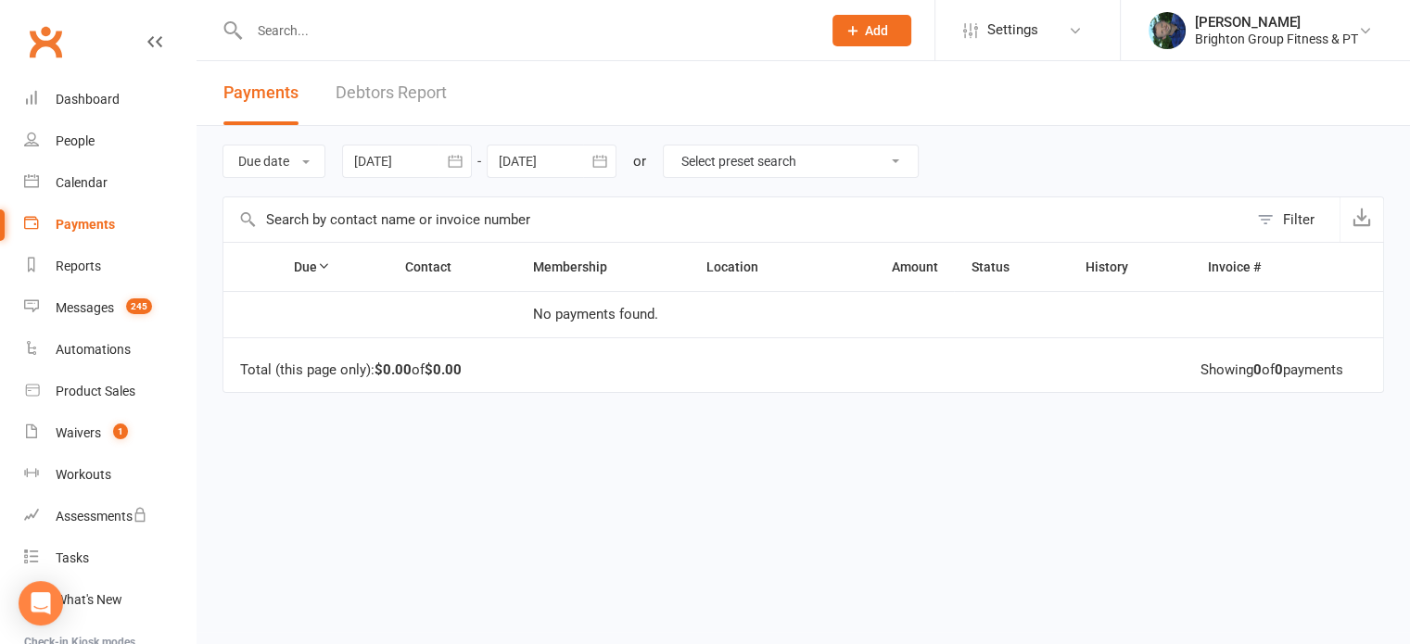
click at [536, 171] on div at bounding box center [552, 161] width 130 height 33
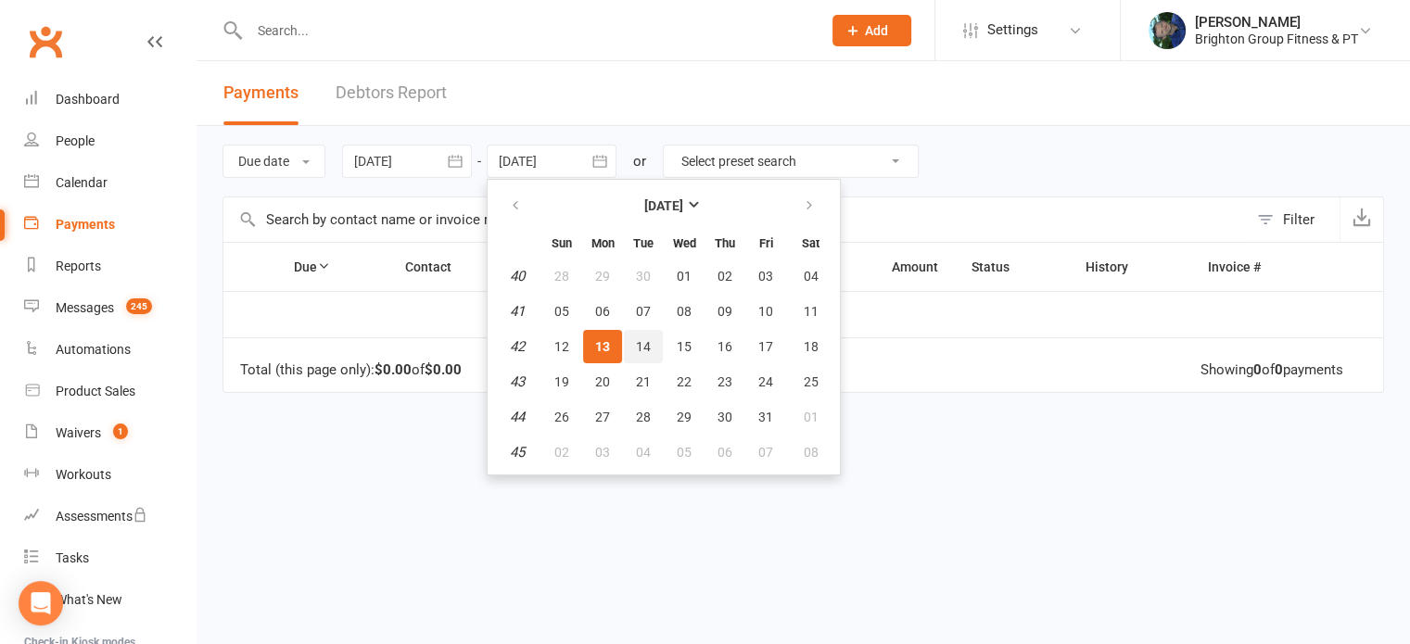
click at [643, 347] on span "14" at bounding box center [643, 346] width 15 height 15
type input "[DATE]"
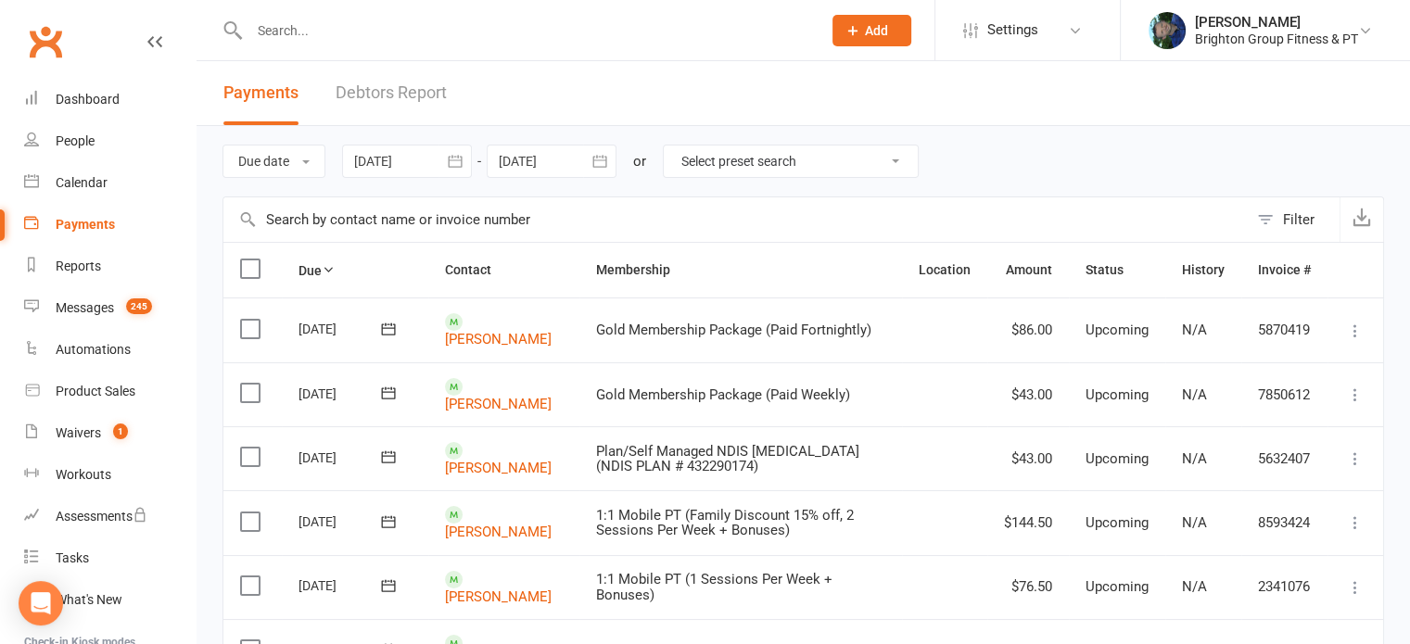
click at [445, 168] on button "button" at bounding box center [455, 161] width 33 height 33
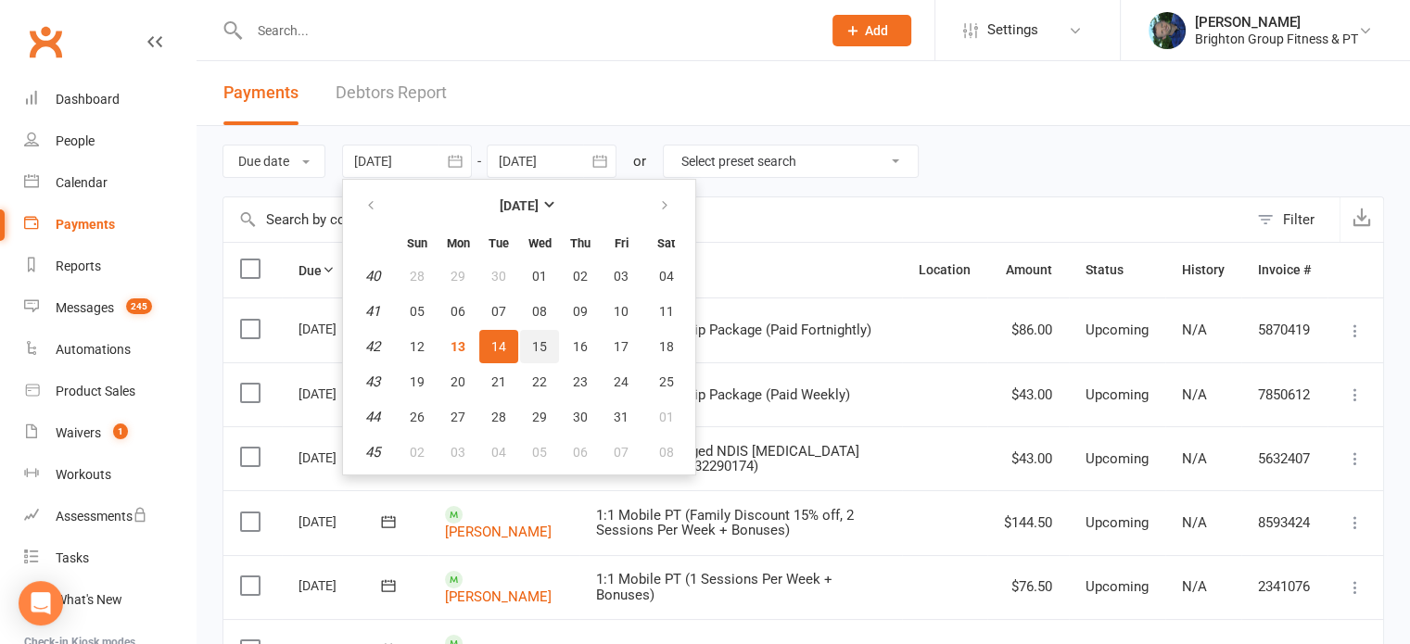
click at [551, 340] on button "15" at bounding box center [539, 346] width 39 height 33
type input "[DATE]"
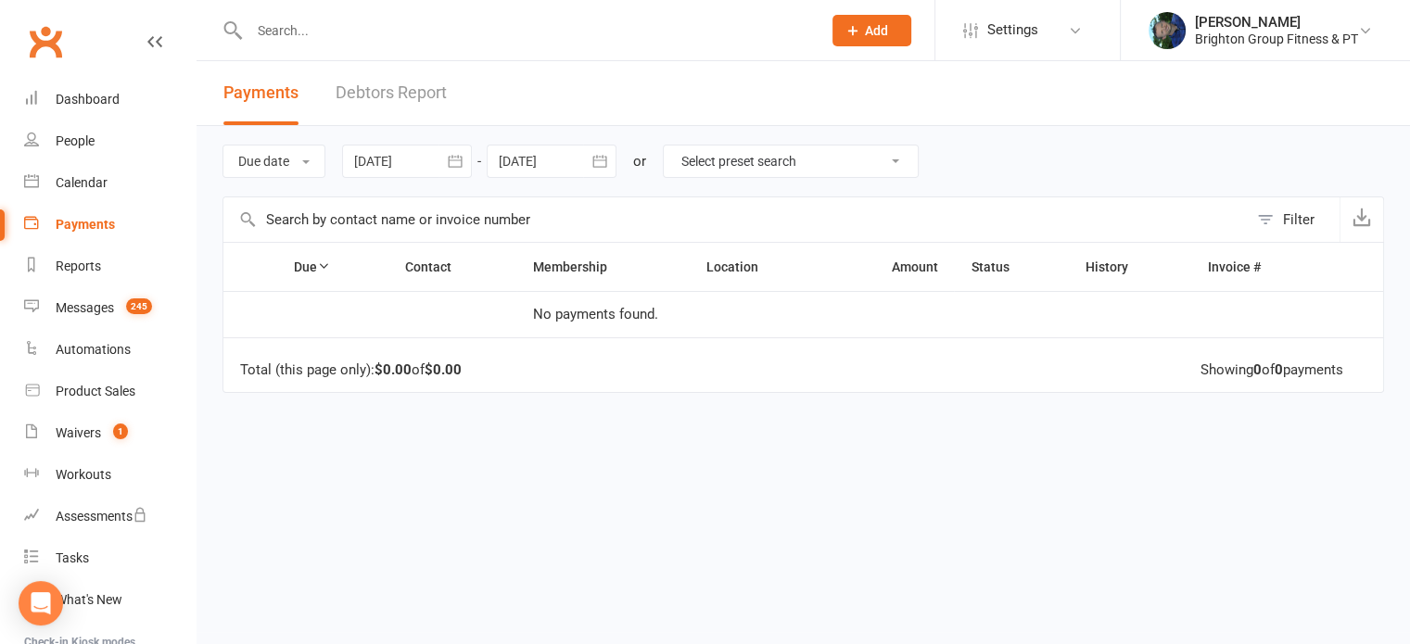
click at [528, 163] on div at bounding box center [552, 161] width 130 height 33
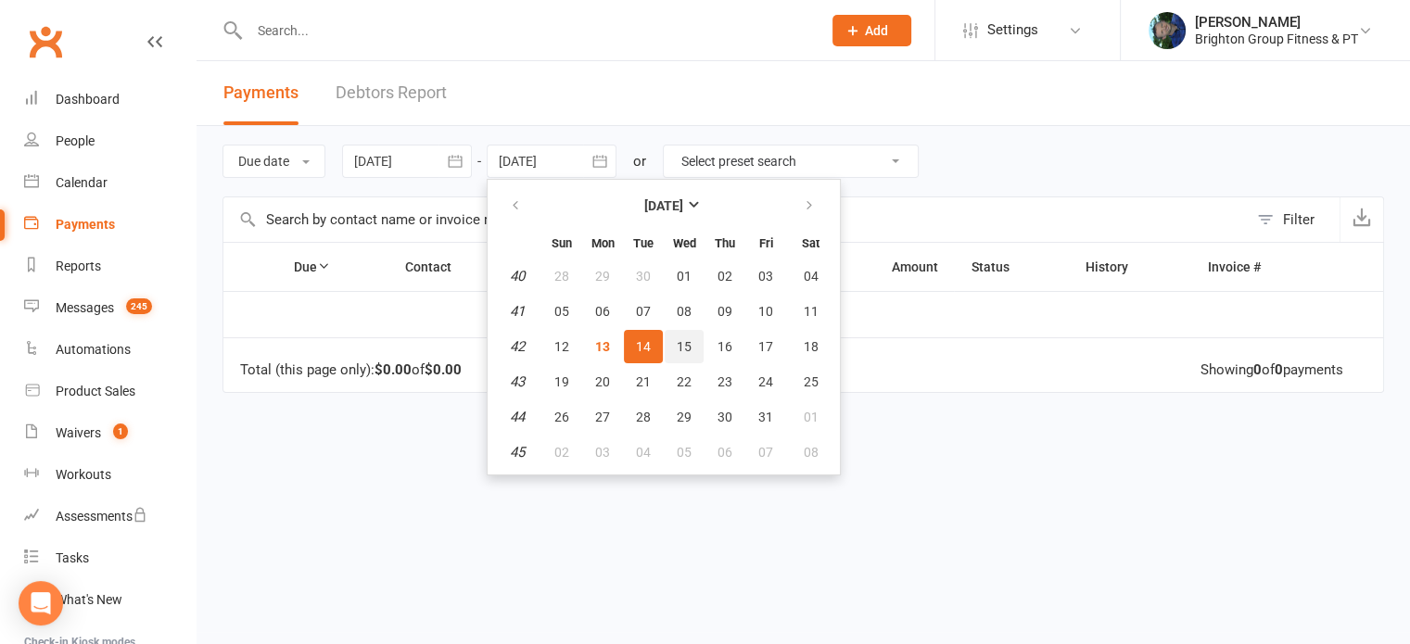
click at [679, 346] on span "15" at bounding box center [684, 346] width 15 height 15
type input "[DATE]"
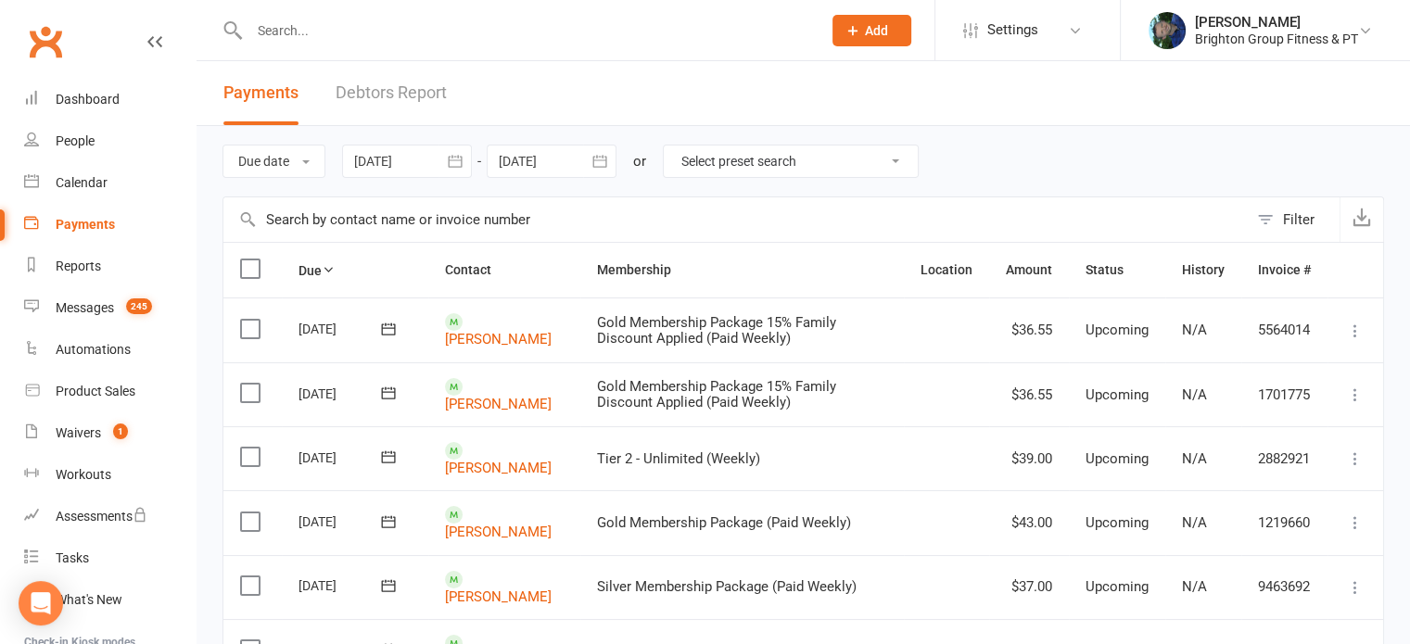
click at [399, 163] on div at bounding box center [407, 161] width 130 height 33
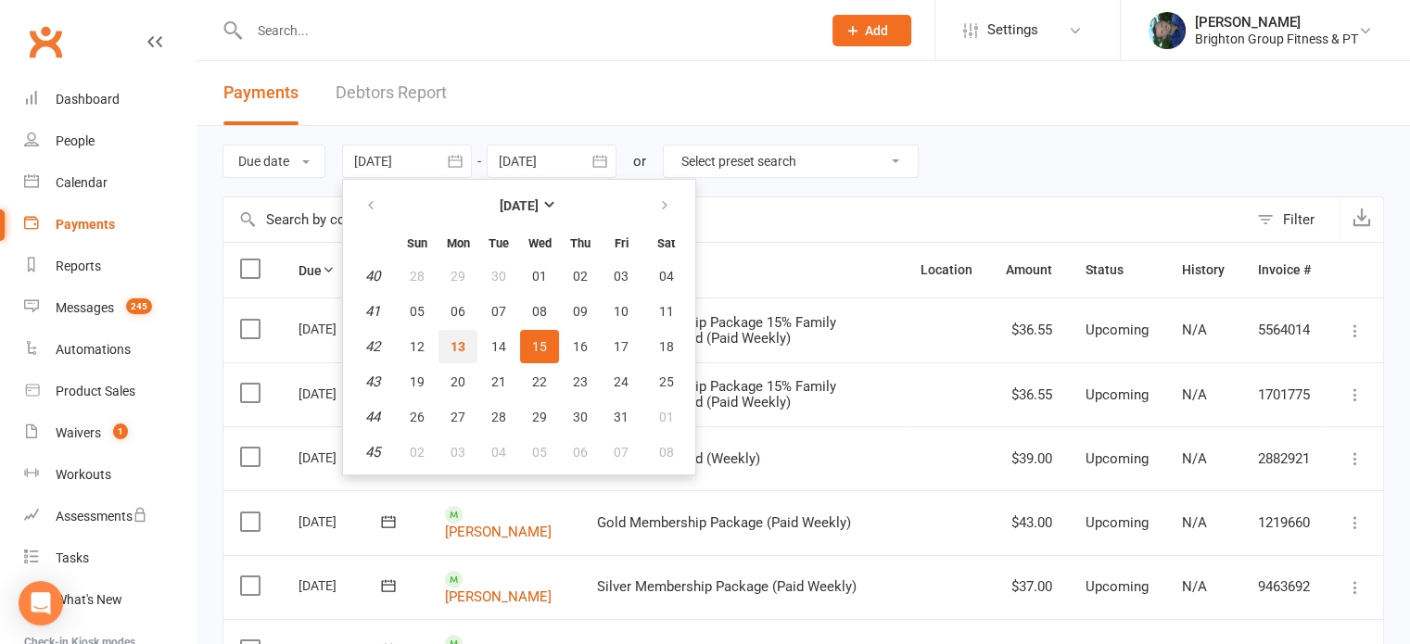
click at [465, 344] on span "13" at bounding box center [458, 346] width 15 height 15
type input "[DATE]"
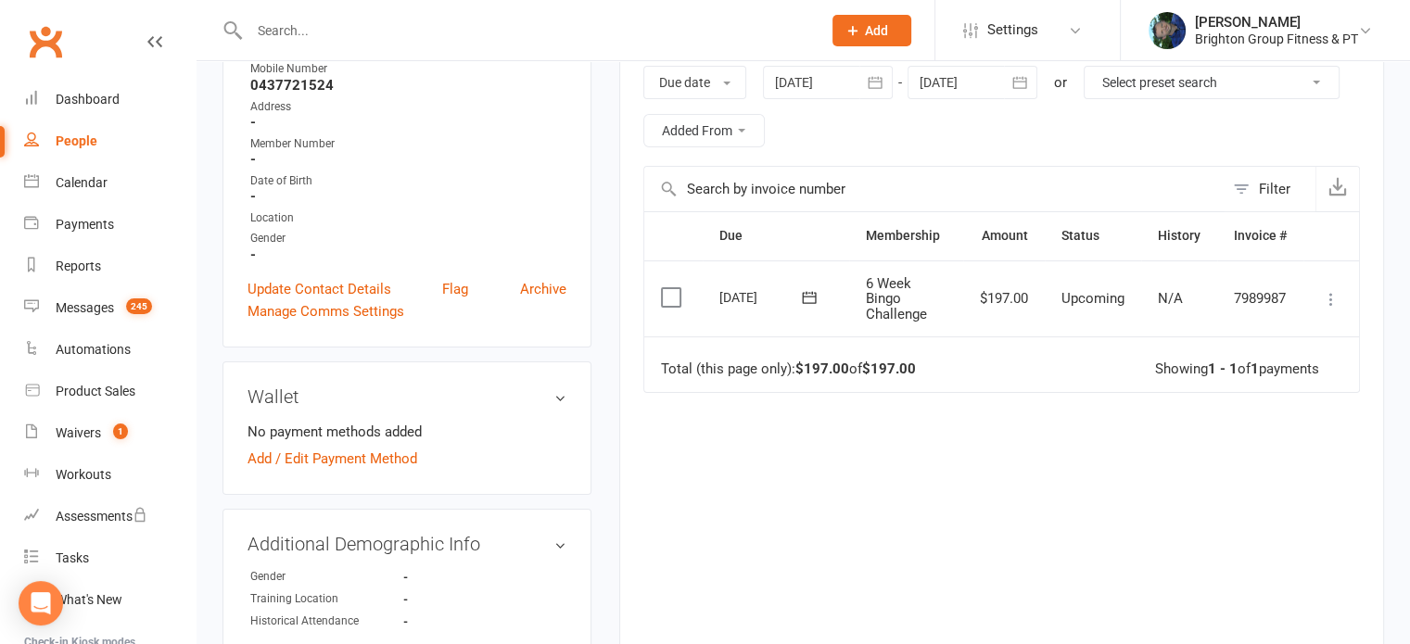
scroll to position [304, 0]
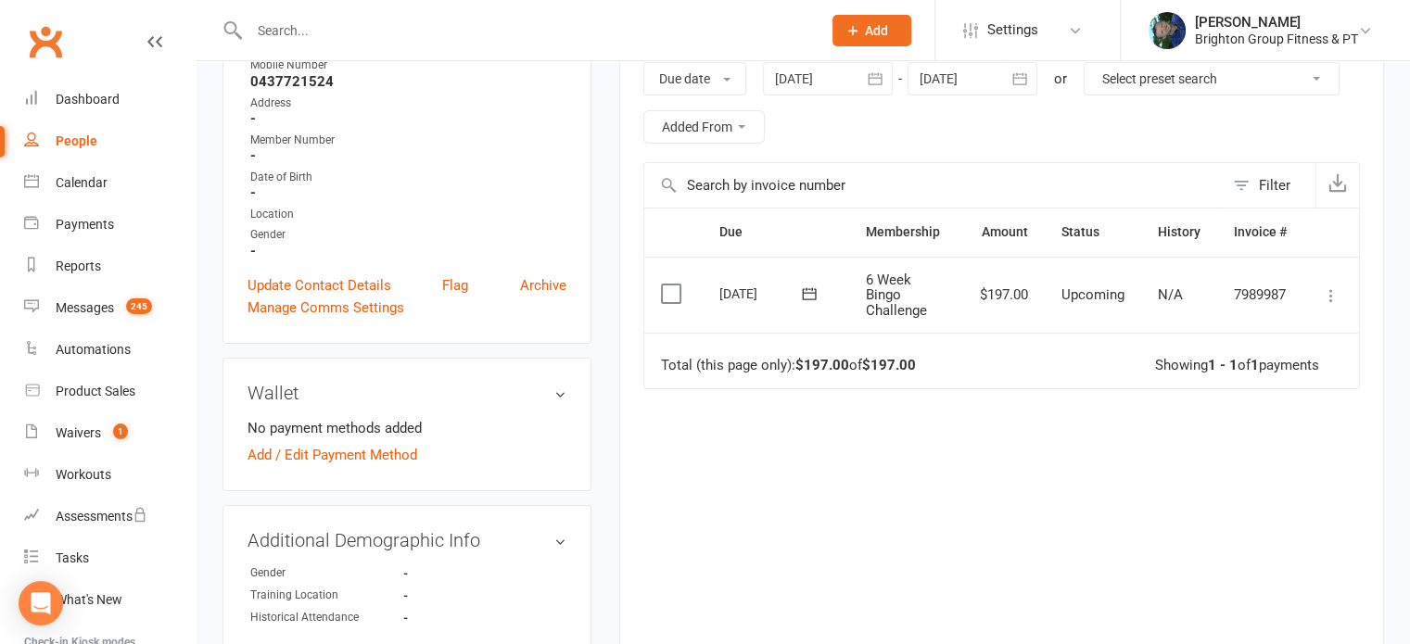
click at [669, 294] on label at bounding box center [673, 294] width 25 height 19
click at [669, 285] on input "checkbox" at bounding box center [667, 285] width 12 height 0
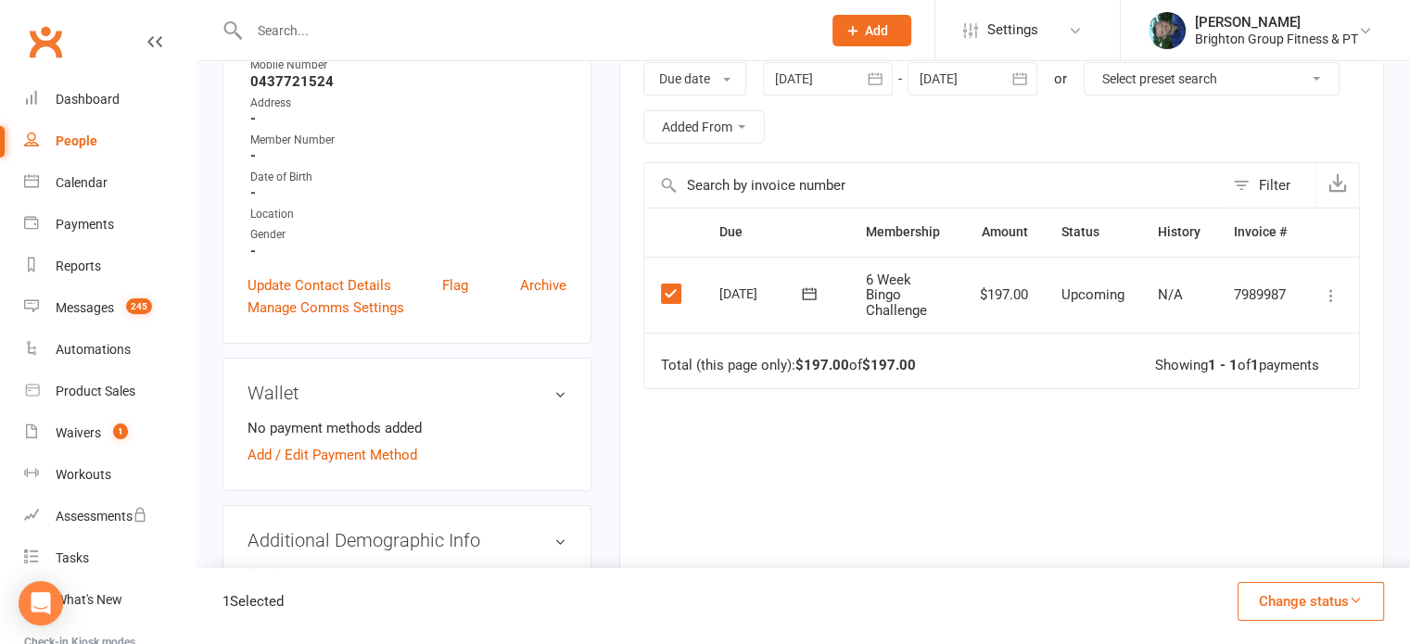
click at [1320, 597] on button "Change status" at bounding box center [1311, 601] width 146 height 39
click at [1262, 473] on link "Paid (POS)" at bounding box center [1292, 477] width 184 height 37
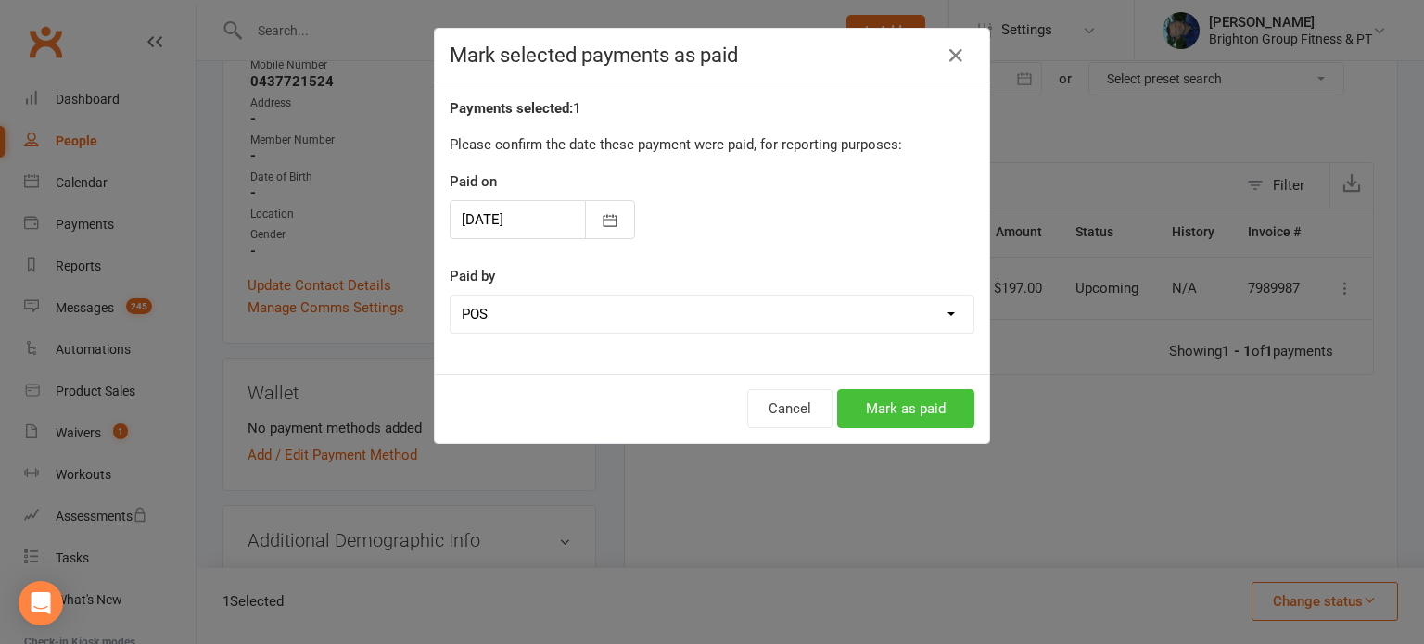
click at [885, 409] on button "Mark as paid" at bounding box center [905, 408] width 137 height 39
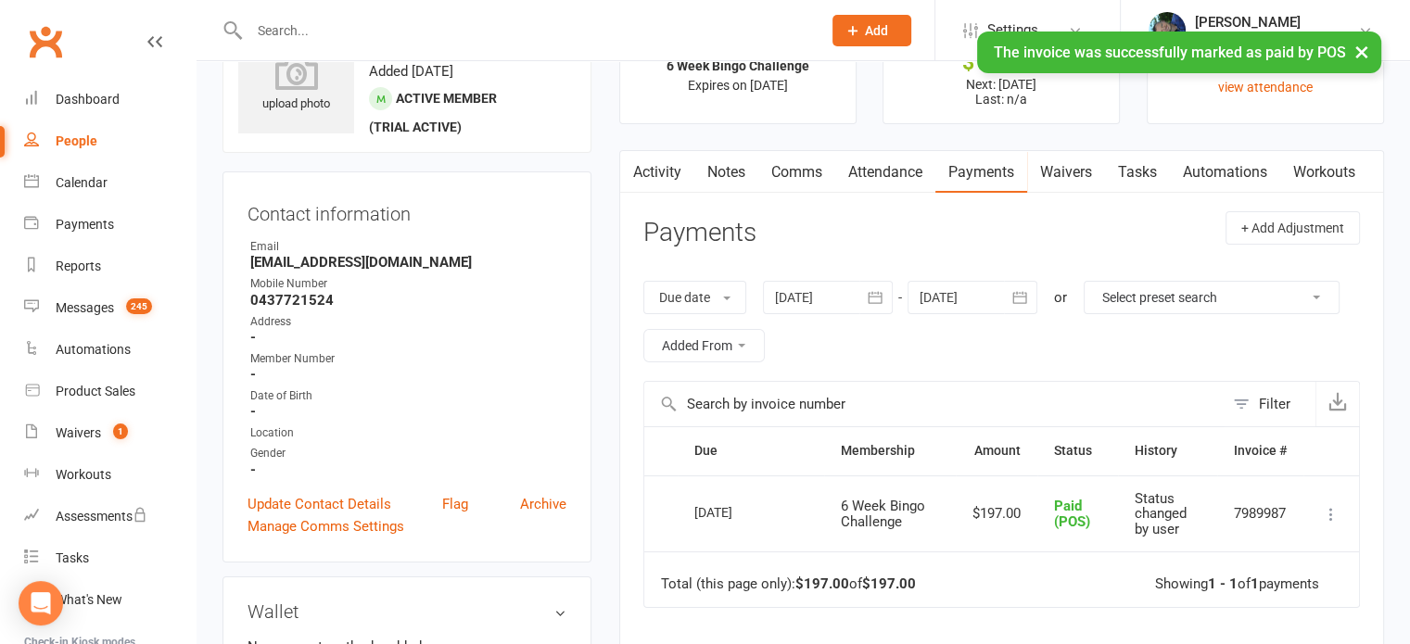
scroll to position [84, 0]
click at [627, 162] on icon "button" at bounding box center [631, 168] width 11 height 19
click at [645, 170] on link "Activity" at bounding box center [657, 173] width 74 height 43
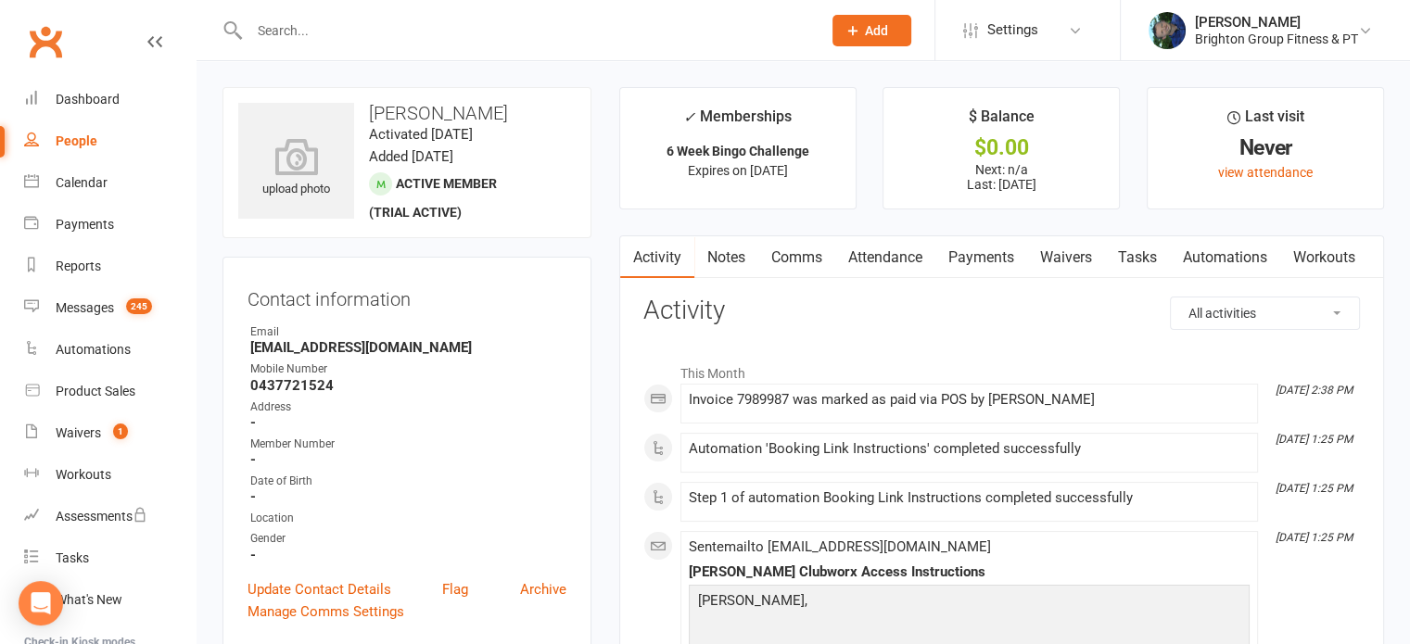
click at [291, 19] on input "text" at bounding box center [526, 31] width 565 height 26
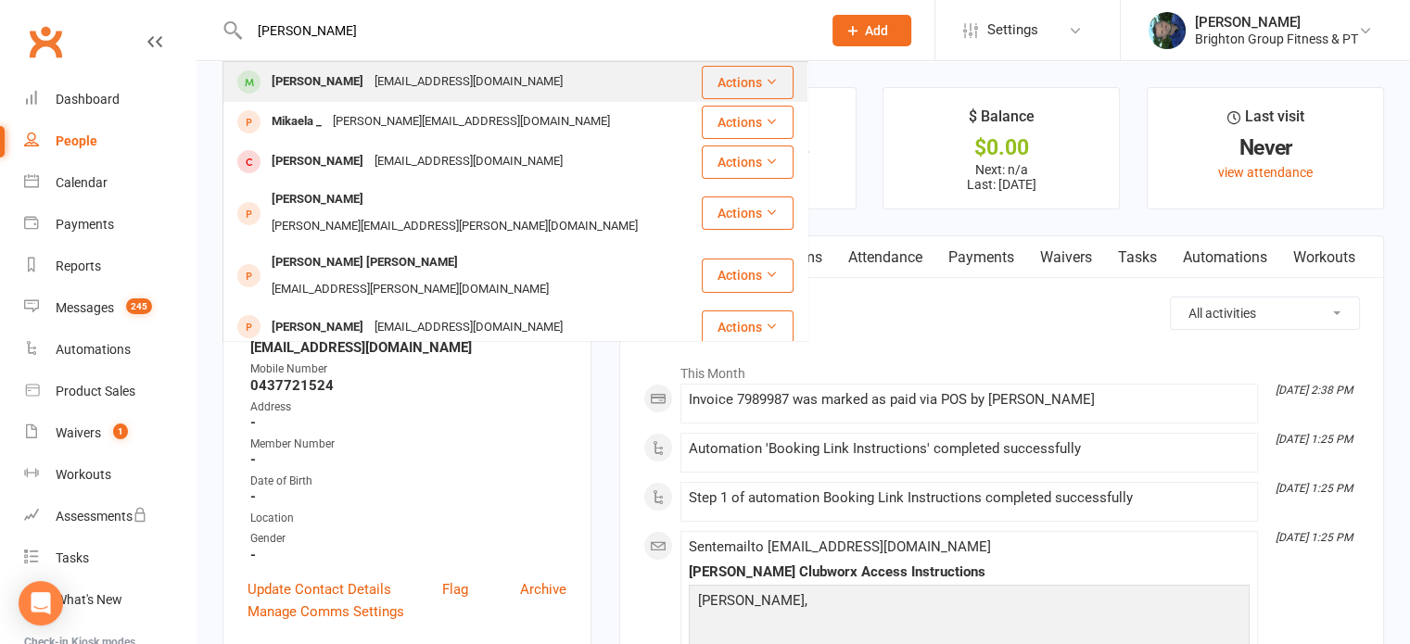
type input "lisa lyo"
click at [289, 79] on div "Lisa Lyons" at bounding box center [317, 82] width 103 height 27
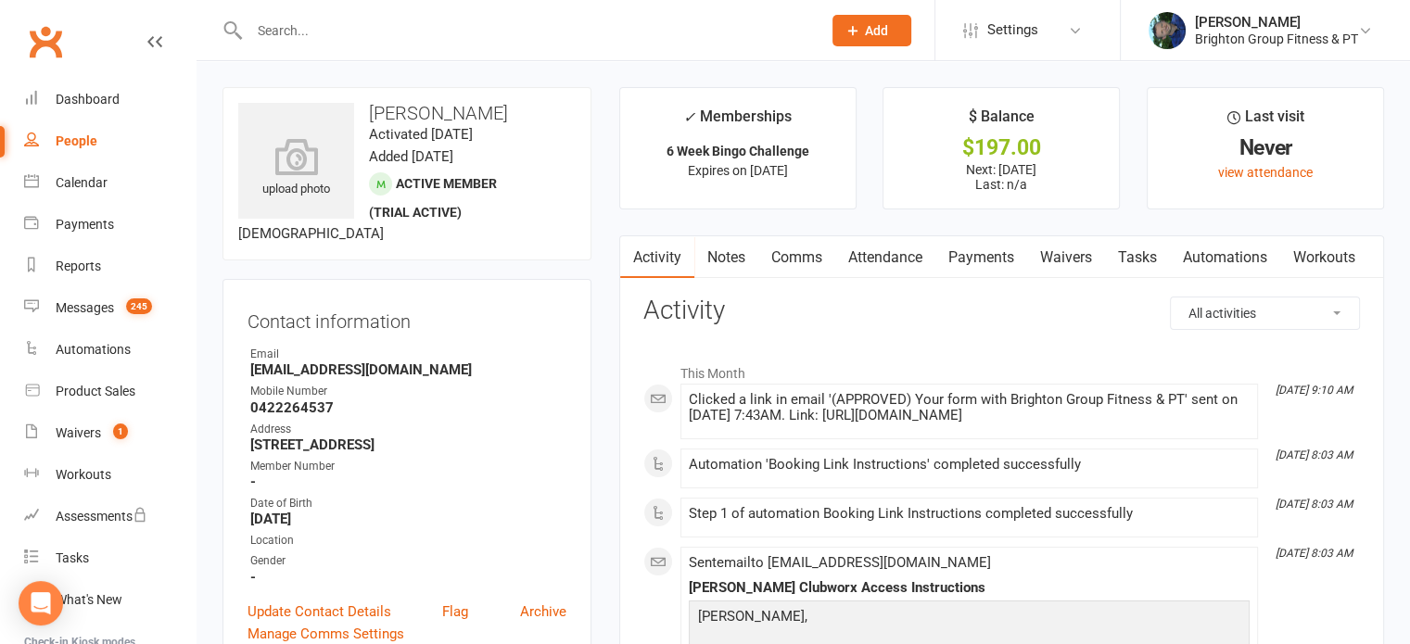
click at [989, 261] on link "Payments" at bounding box center [982, 257] width 92 height 43
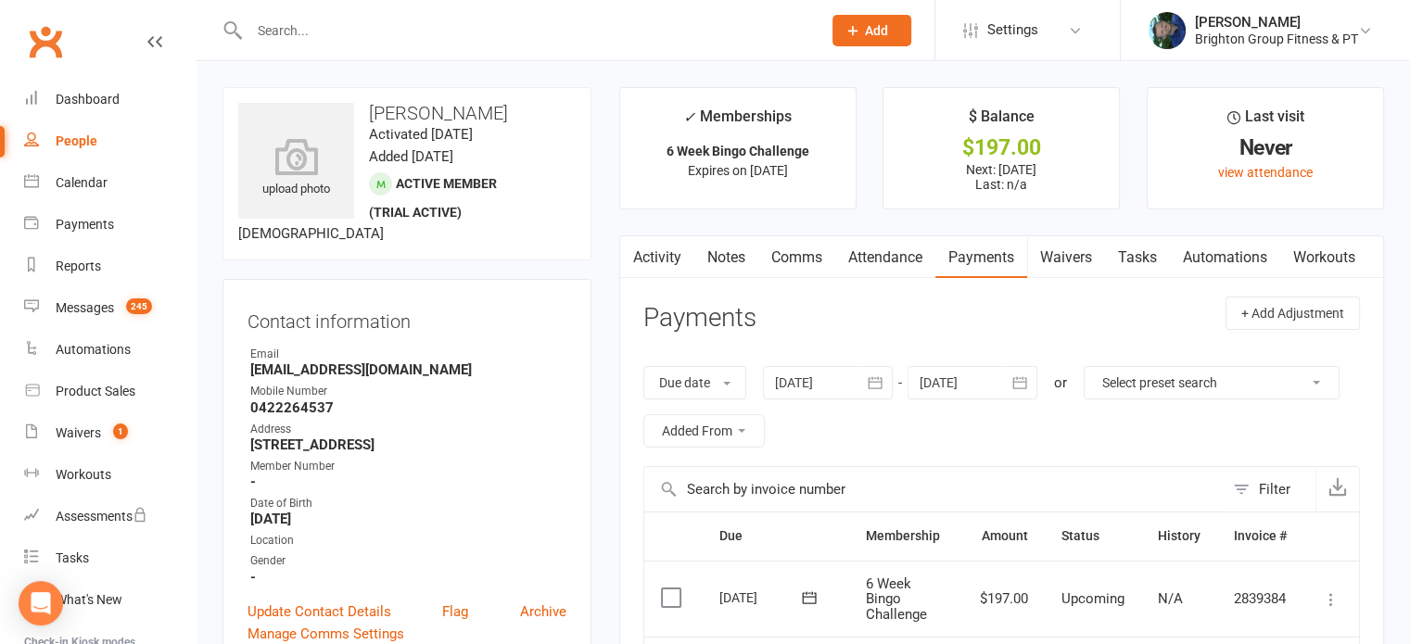
click at [655, 271] on link "Activity" at bounding box center [657, 257] width 74 height 43
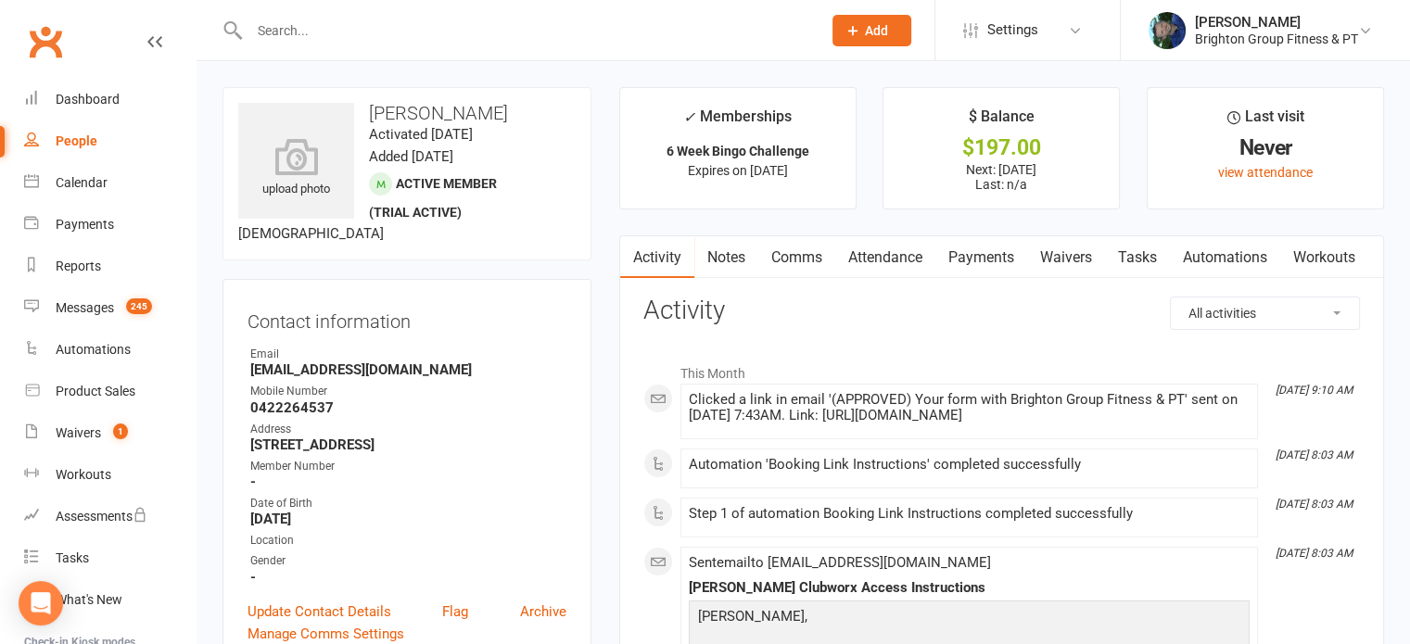
click at [975, 259] on link "Payments" at bounding box center [982, 257] width 92 height 43
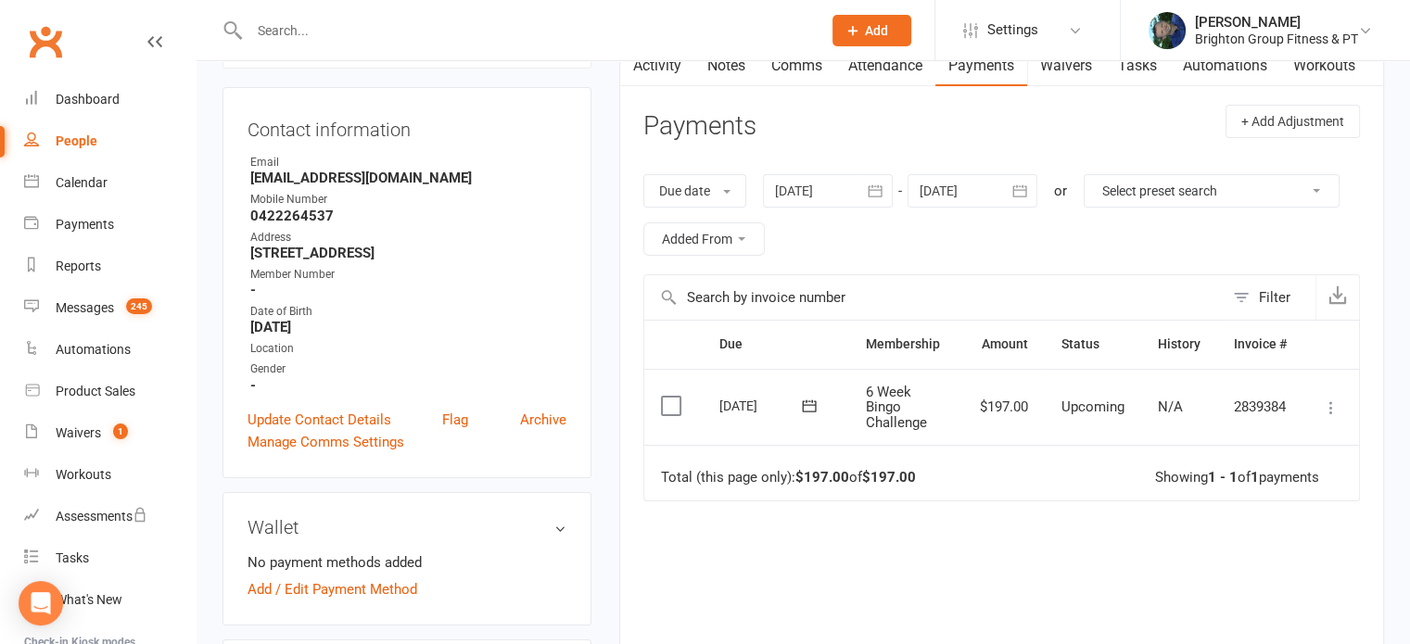
scroll to position [193, 0]
click at [668, 407] on label at bounding box center [673, 405] width 25 height 19
click at [668, 396] on input "checkbox" at bounding box center [667, 396] width 12 height 0
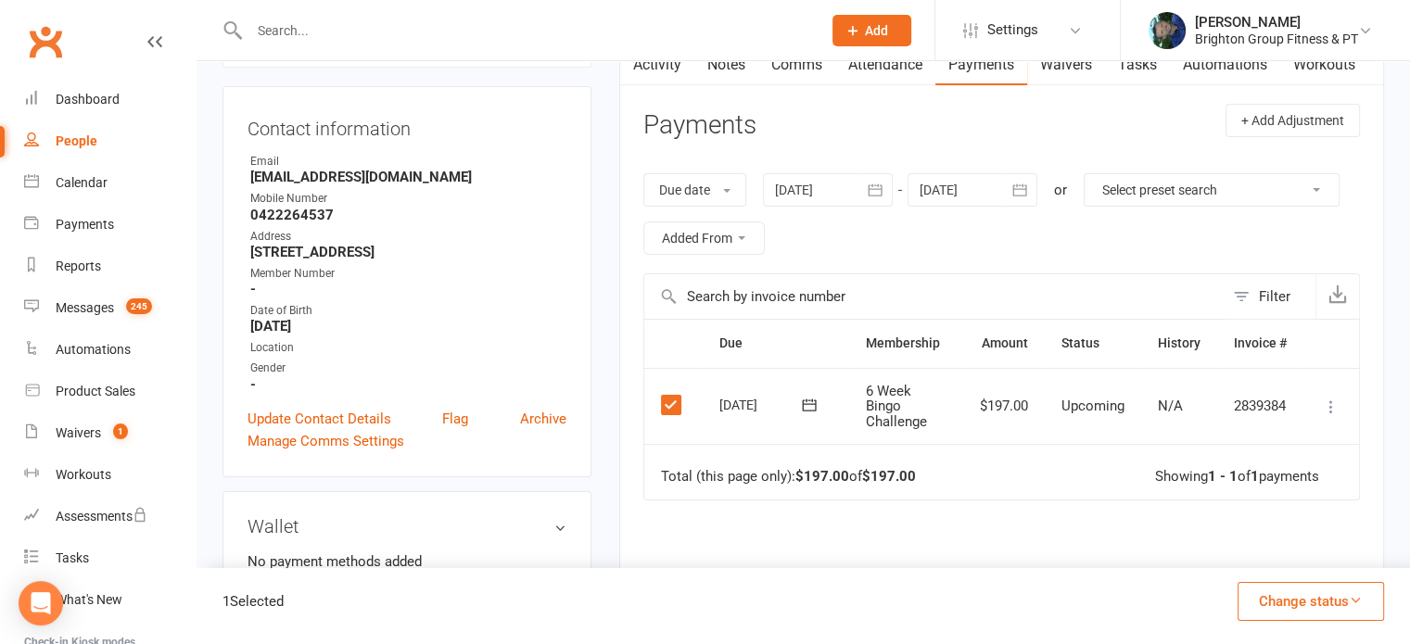
click at [1339, 617] on button "Change status" at bounding box center [1311, 601] width 146 height 39
click at [1251, 481] on link "Paid (POS)" at bounding box center [1292, 477] width 184 height 37
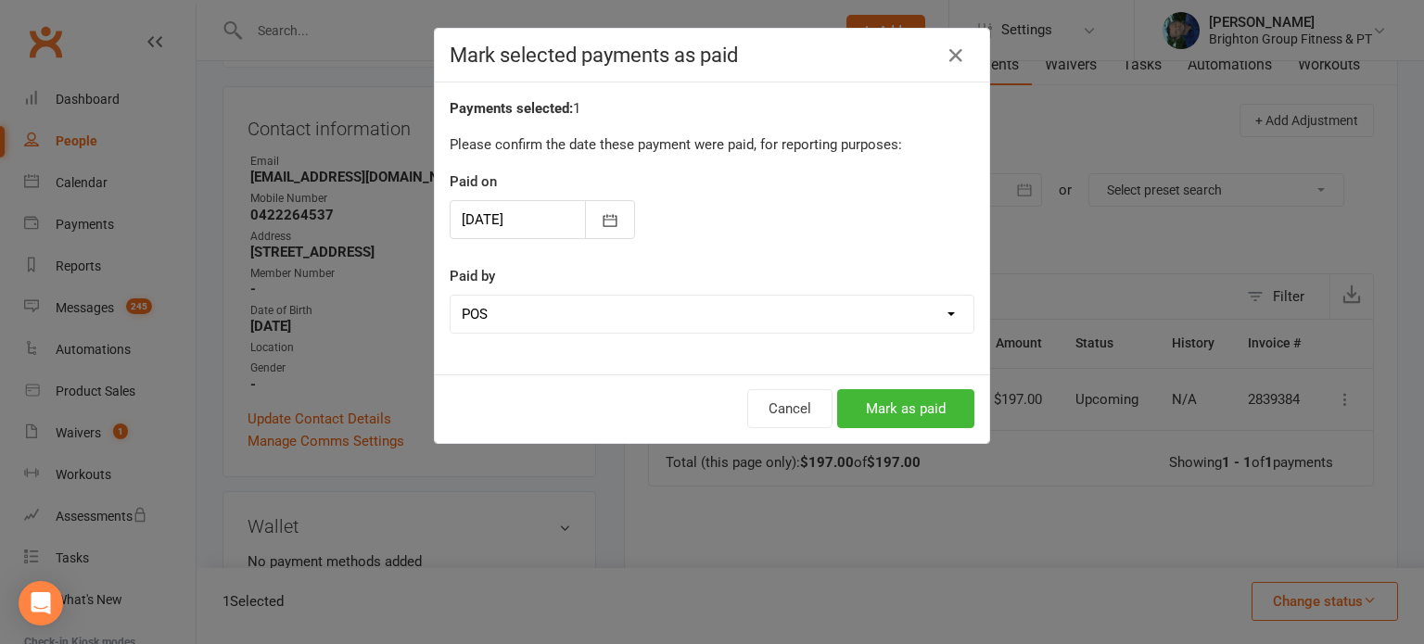
click at [477, 211] on div at bounding box center [542, 219] width 185 height 39
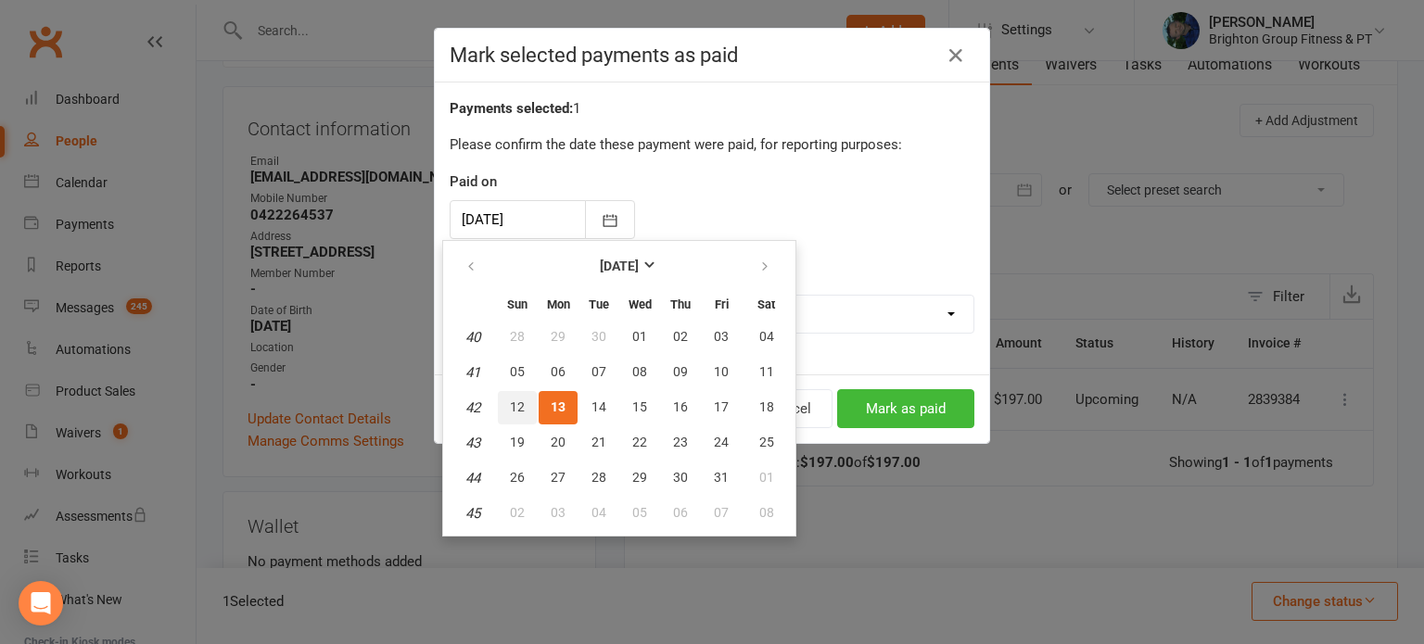
click at [521, 404] on span "12" at bounding box center [517, 407] width 15 height 15
type input "12 Oct 2025"
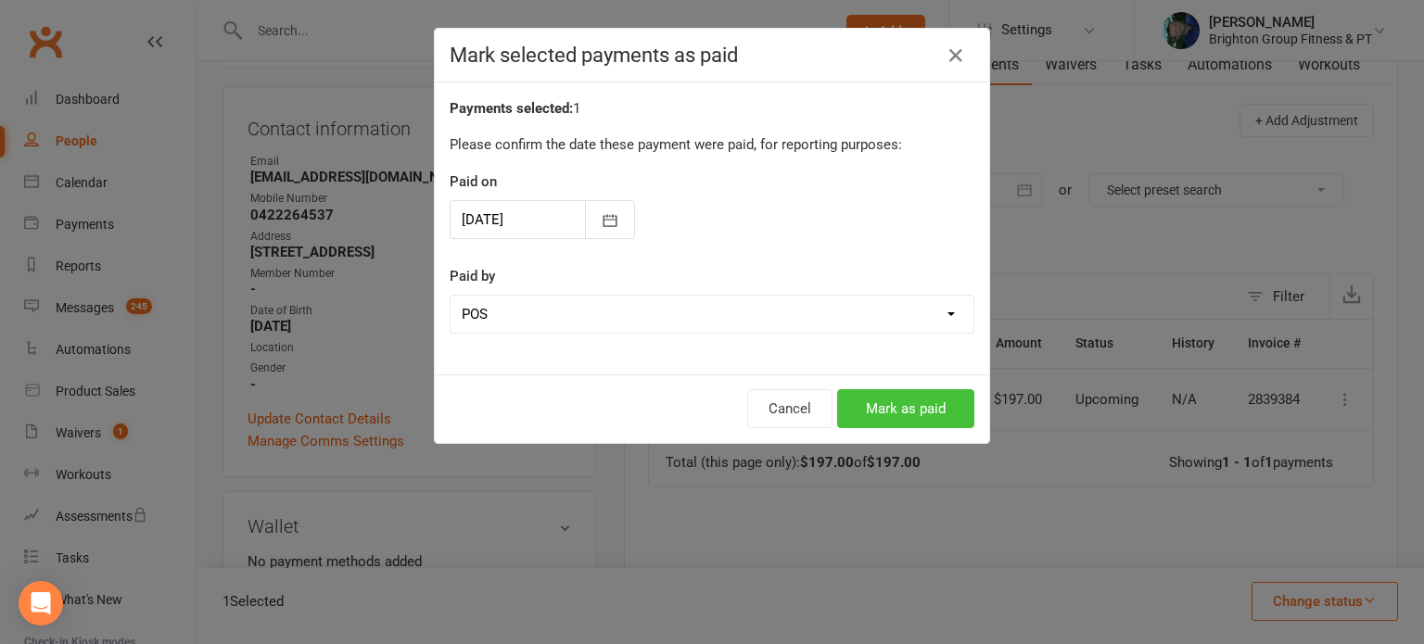
click at [887, 418] on button "Mark as paid" at bounding box center [905, 408] width 137 height 39
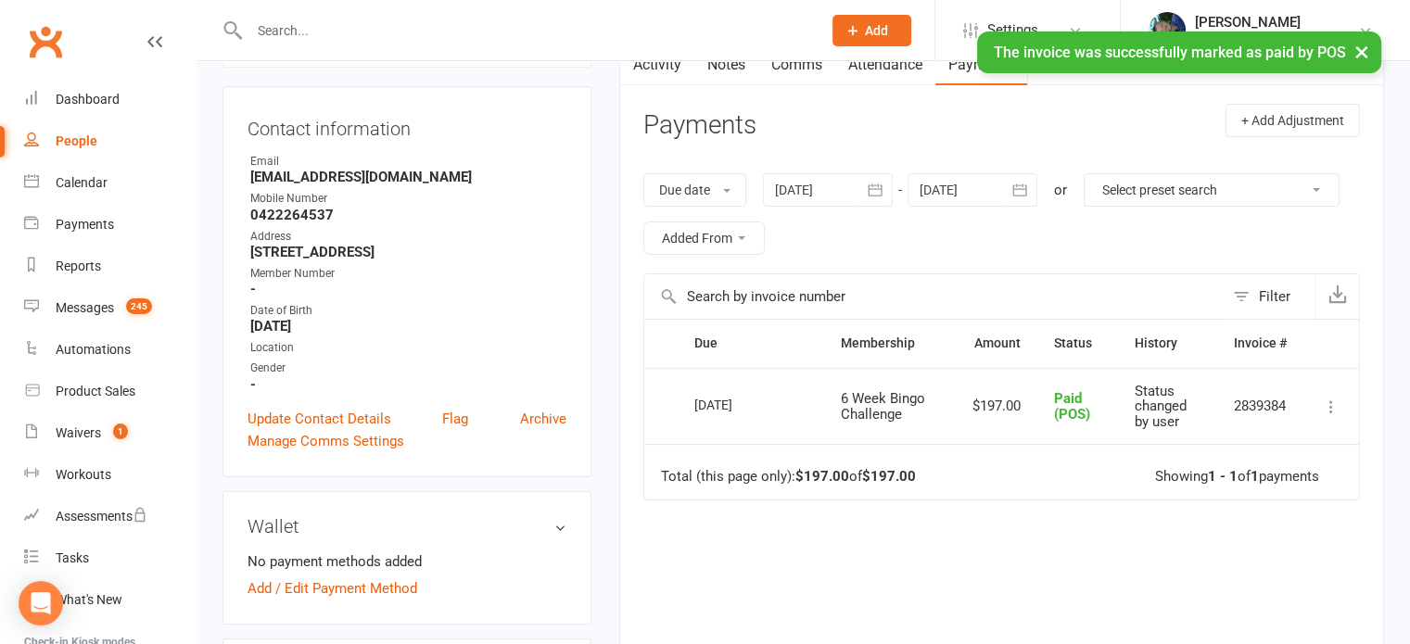
scroll to position [0, 0]
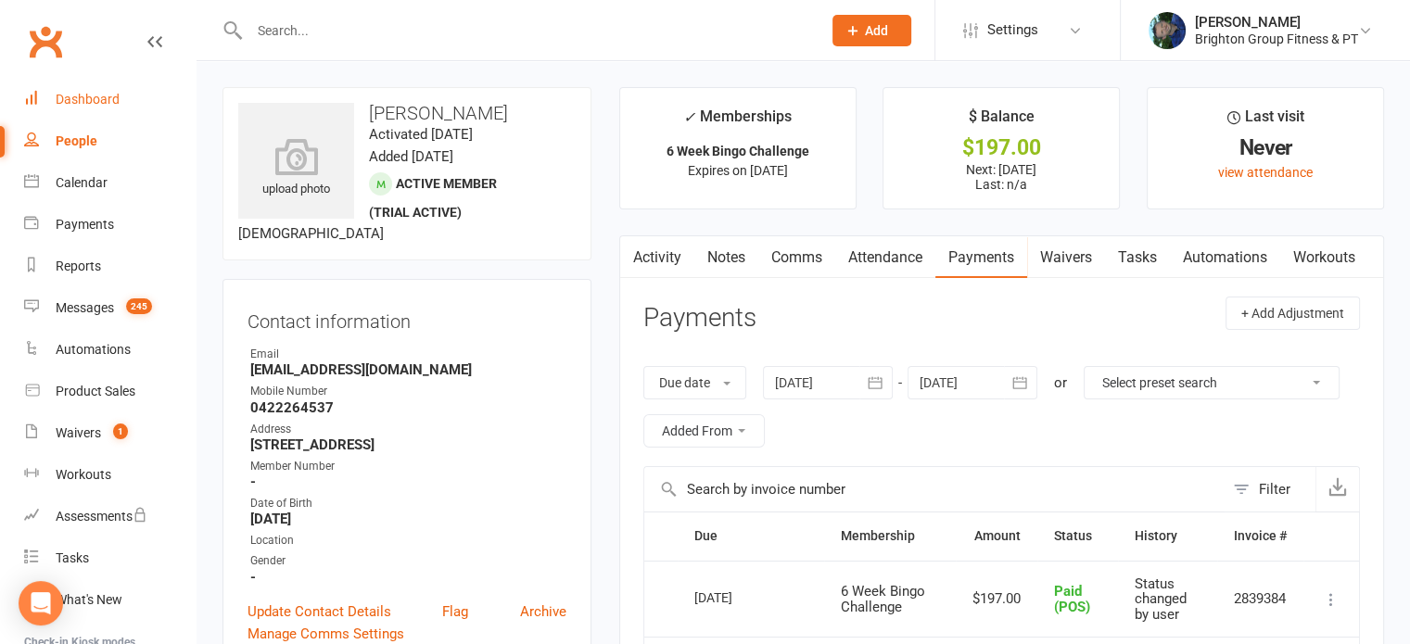
click at [64, 103] on div "Dashboard" at bounding box center [88, 99] width 64 height 15
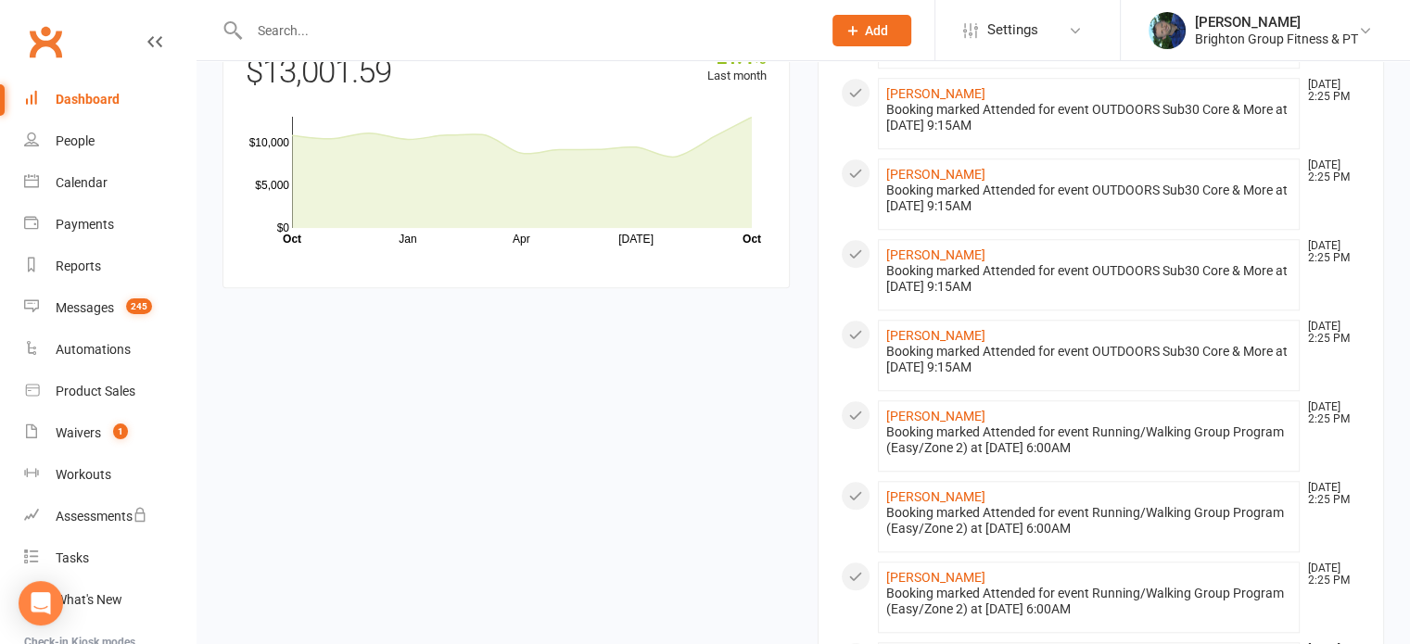
scroll to position [1794, 0]
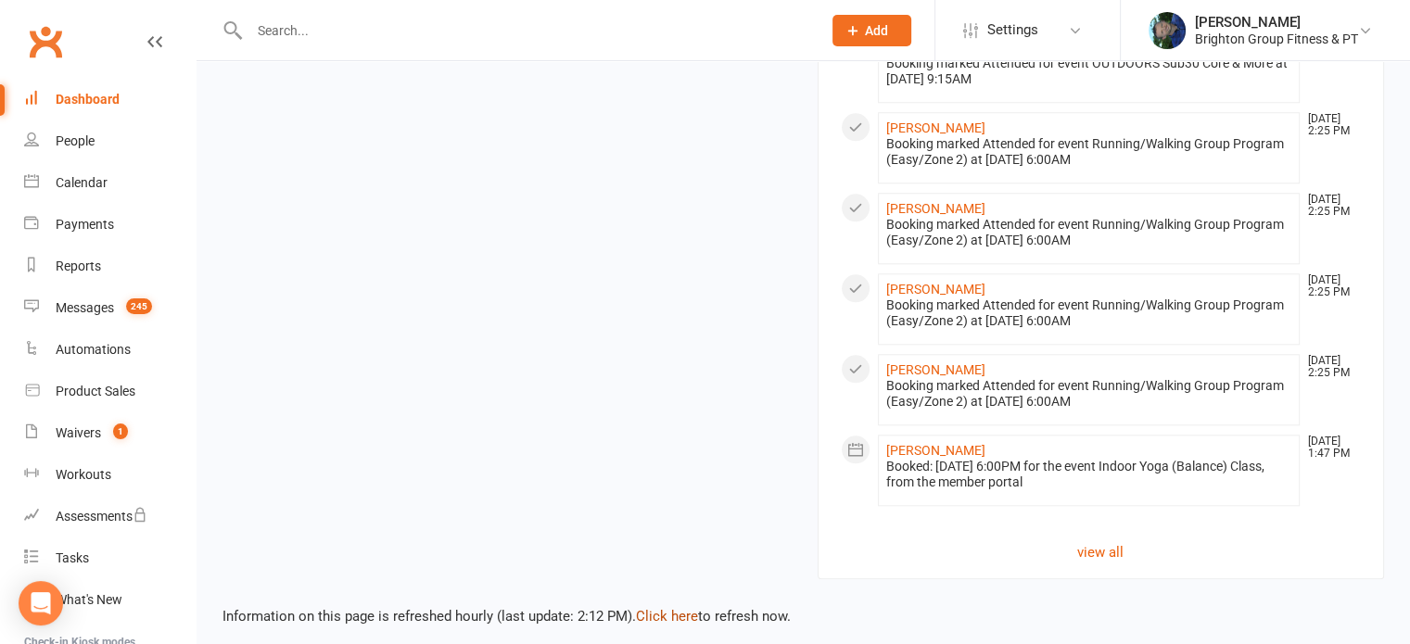
click at [675, 608] on link "Click here" at bounding box center [667, 616] width 62 height 17
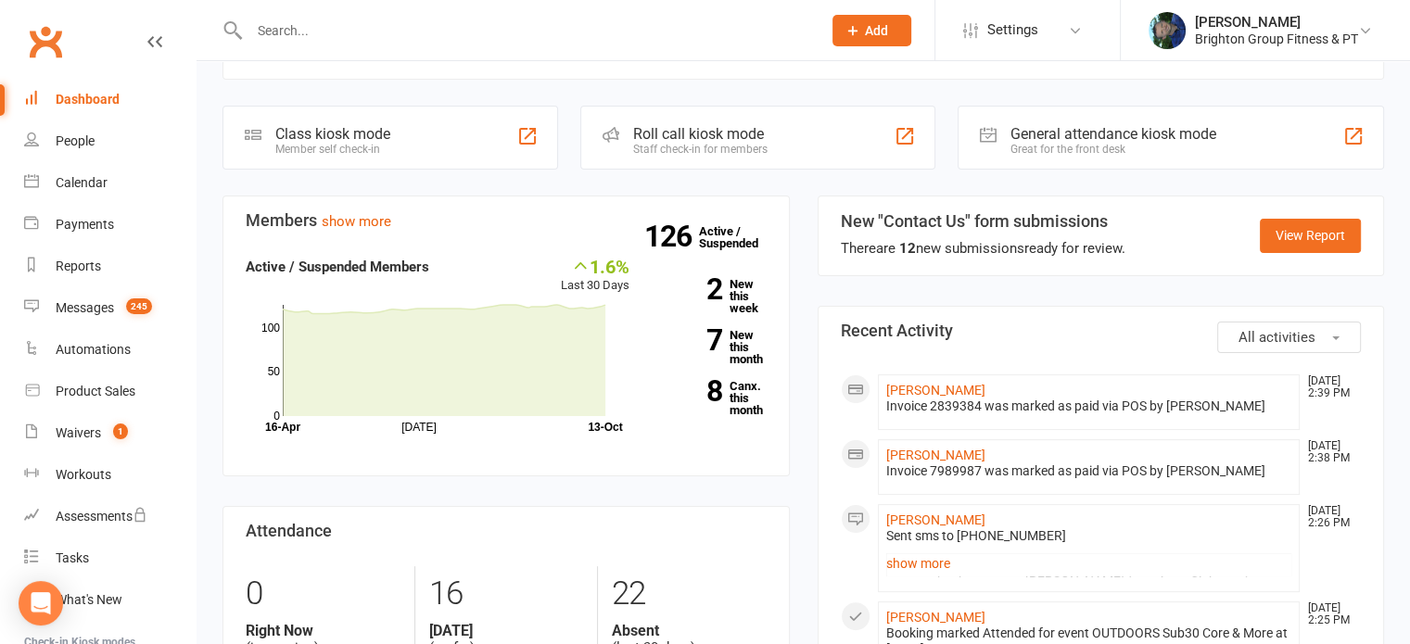
scroll to position [0, 0]
